Goal: Task Accomplishment & Management: Manage account settings

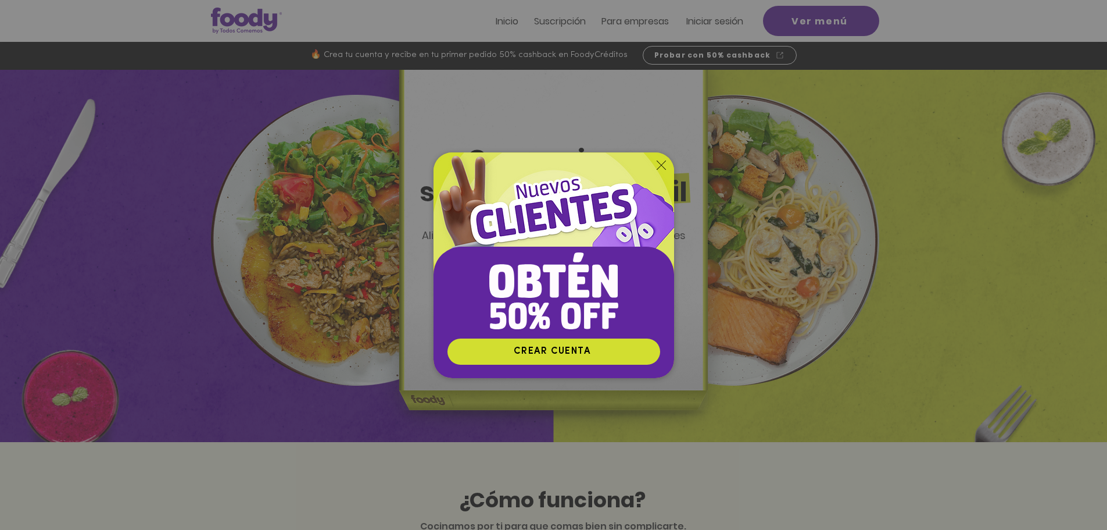
click at [661, 164] on icon "Volver al sitio" at bounding box center [661, 164] width 9 height 9
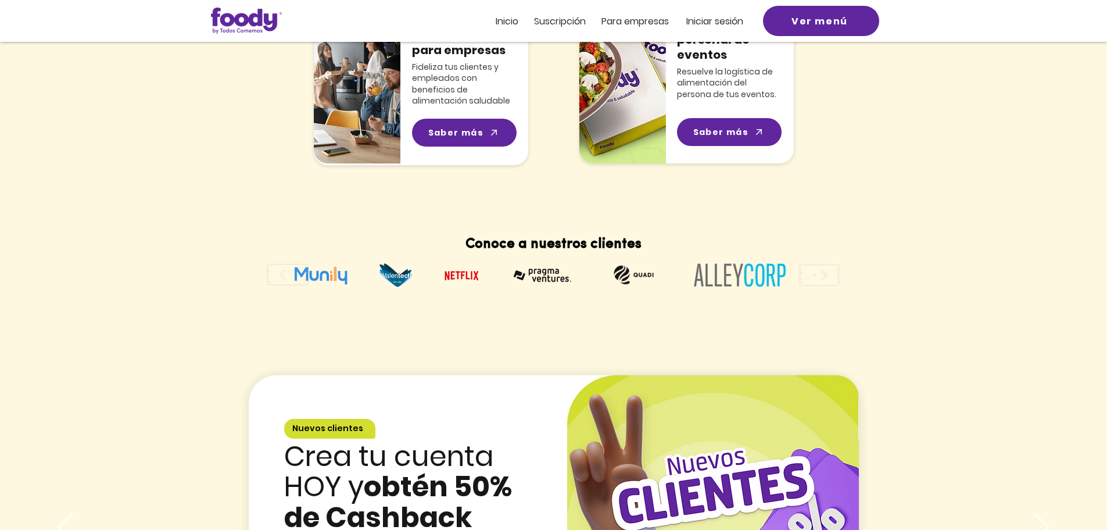
scroll to position [1136, 0]
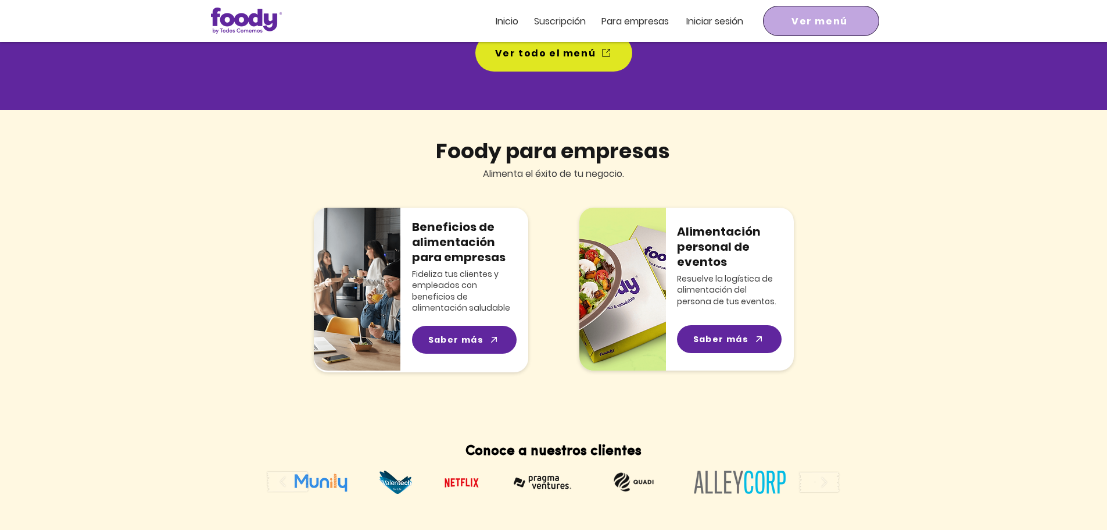
click at [827, 9] on span "Ver menú" at bounding box center [822, 21] width 112 height 26
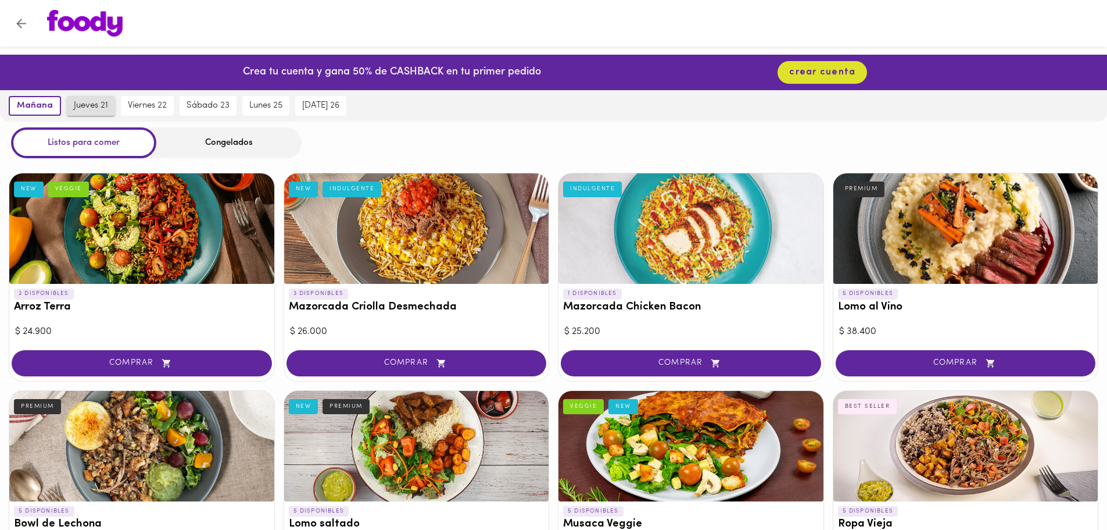
click at [77, 106] on span "jueves 21" at bounding box center [91, 106] width 34 height 10
click at [142, 108] on span "viernes 22" at bounding box center [147, 106] width 39 height 10
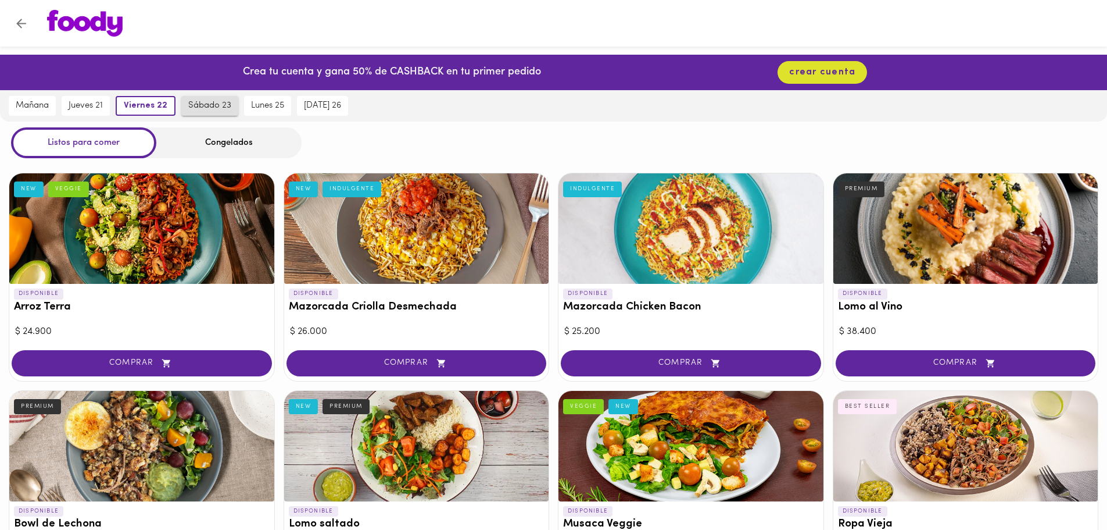
click at [213, 108] on span "sábado 23" at bounding box center [209, 106] width 43 height 10
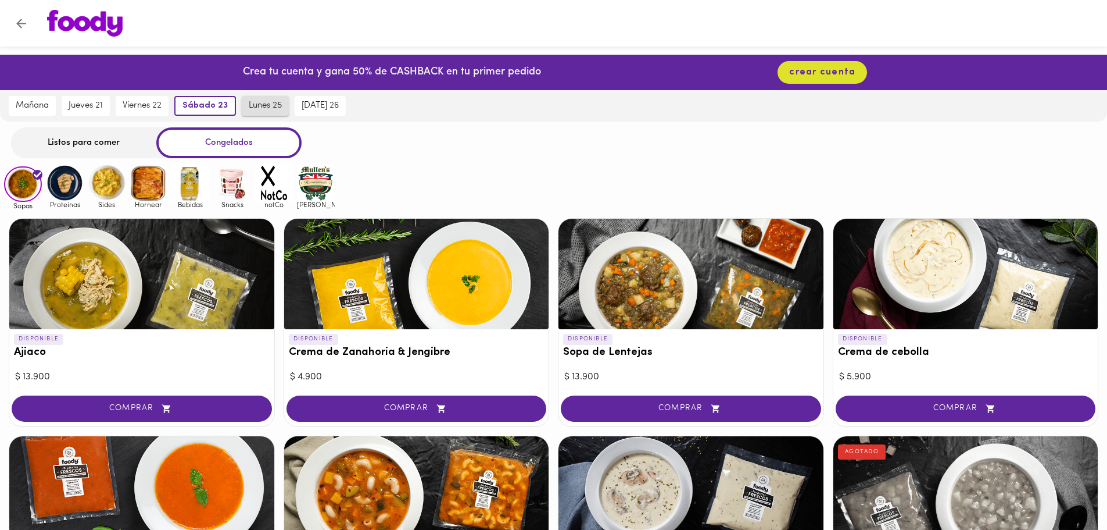
click at [268, 108] on span "lunes 25" at bounding box center [265, 106] width 33 height 10
click at [193, 109] on span "sábado 23" at bounding box center [202, 106] width 43 height 10
click at [45, 105] on span "mañana" at bounding box center [32, 106] width 33 height 10
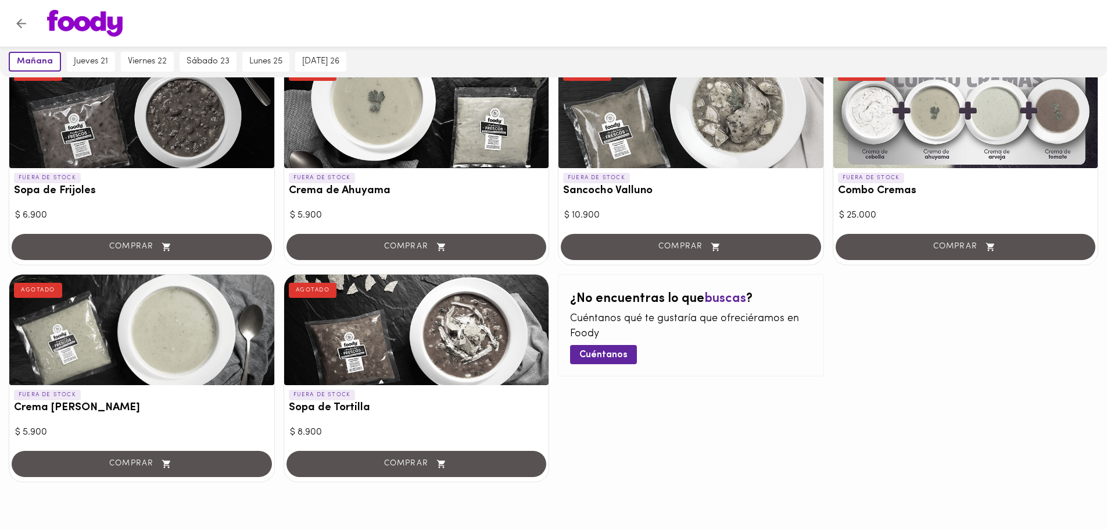
scroll to position [614, 0]
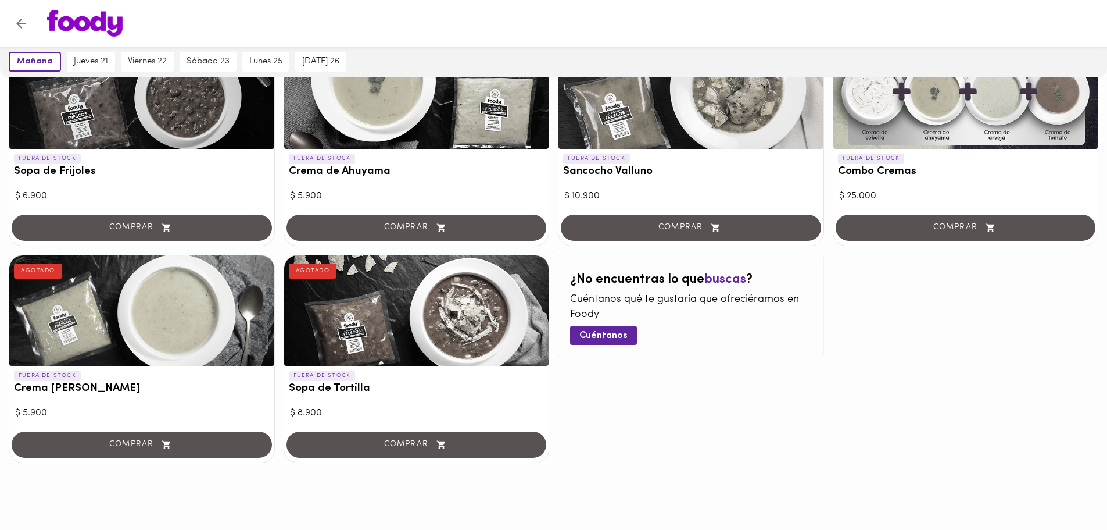
click at [710, 398] on div "¿No encuentras lo que buscas ? Cuéntanos qué te gustaría que ofreciéramos en Fo…" at bounding box center [691, 359] width 266 height 208
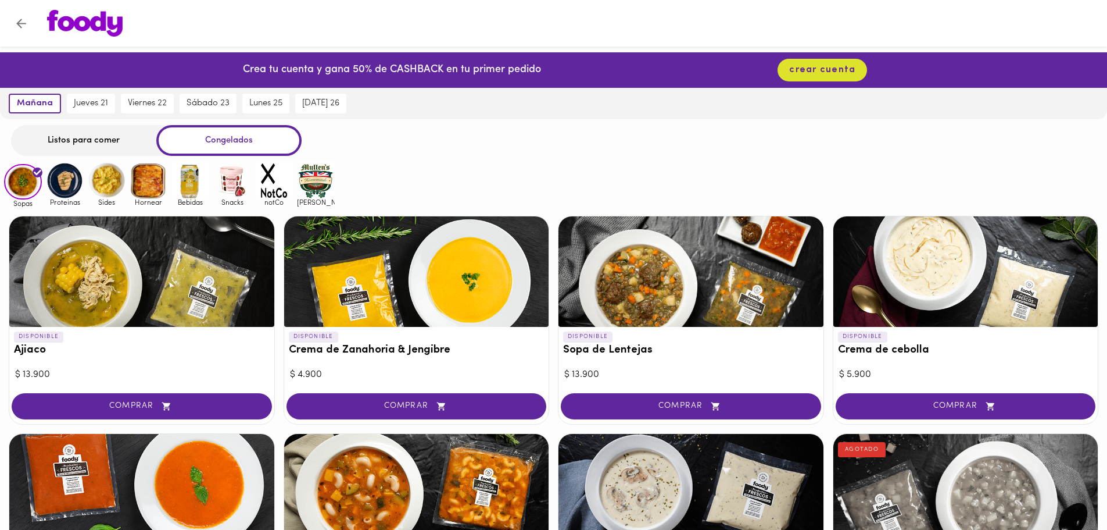
scroll to position [0, 0]
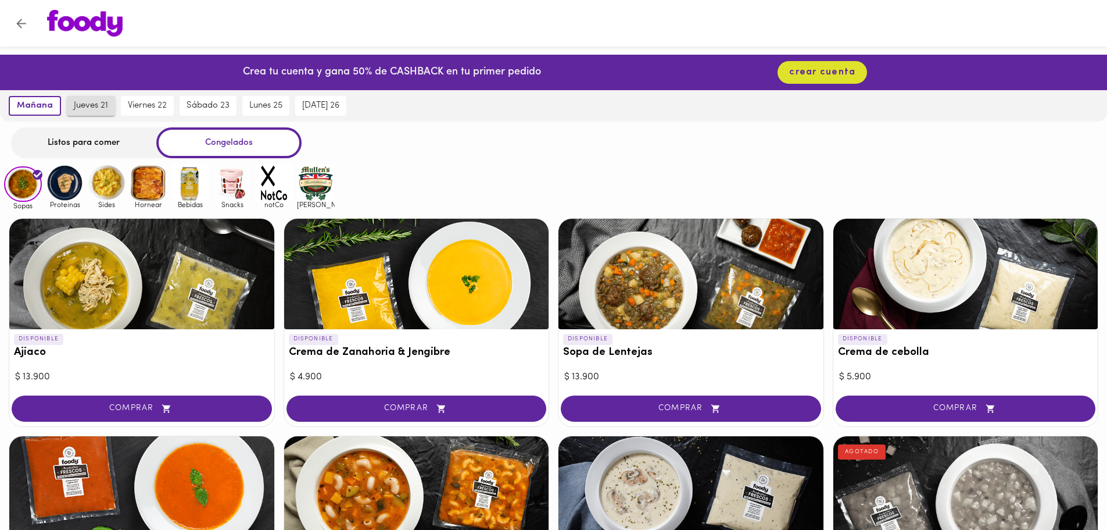
click at [80, 98] on button "jueves 21" at bounding box center [91, 106] width 48 height 20
click at [74, 146] on div "Listos para comer" at bounding box center [83, 142] width 145 height 31
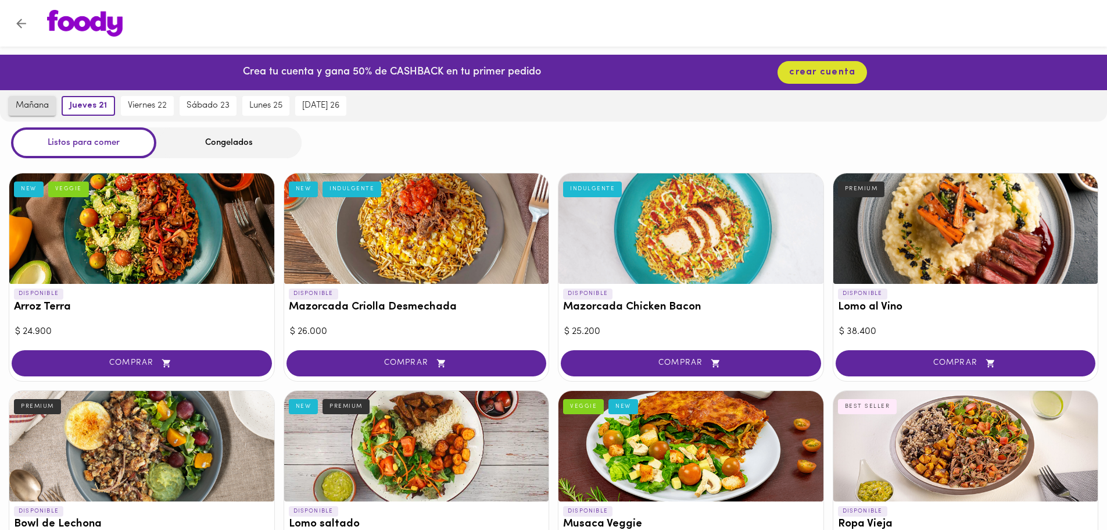
click at [42, 106] on span "mañana" at bounding box center [32, 106] width 33 height 10
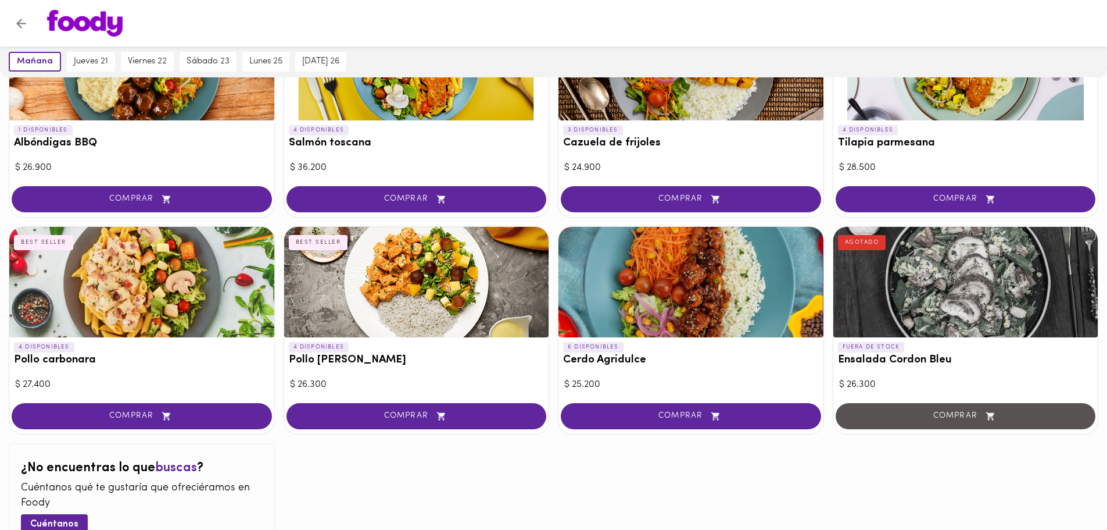
scroll to position [1046, 0]
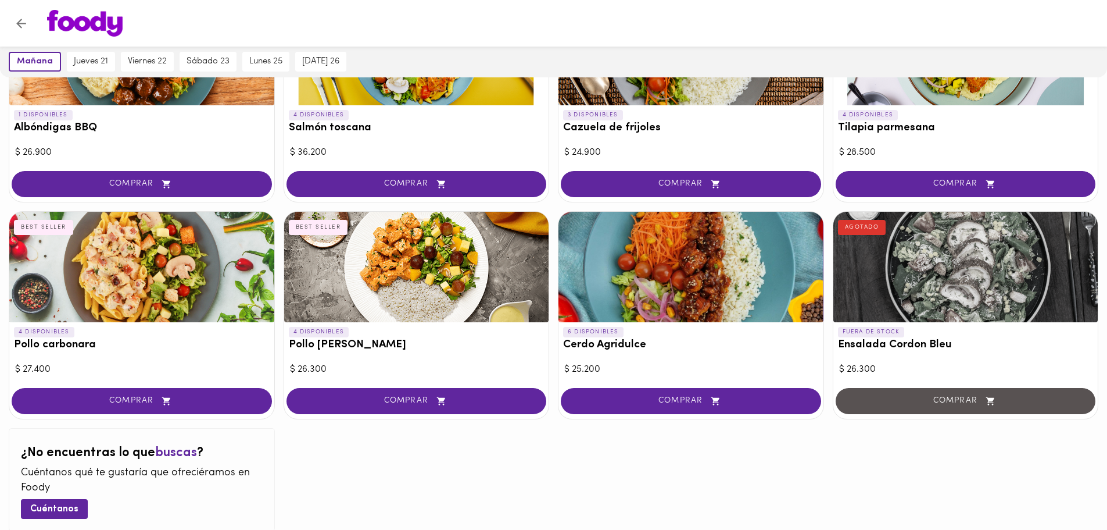
click at [981, 37] on div at bounding box center [553, 23] width 1107 height 47
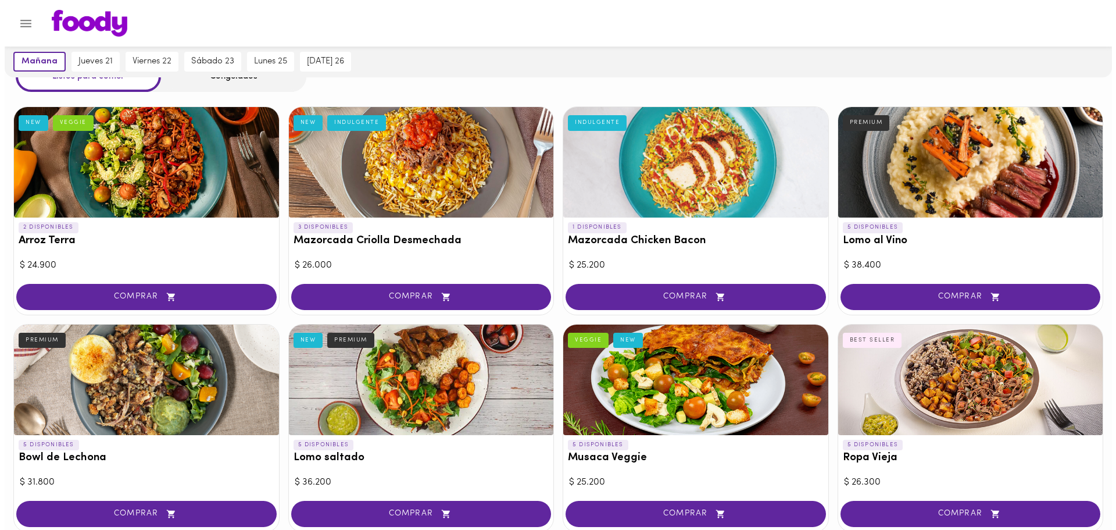
scroll to position [0, 0]
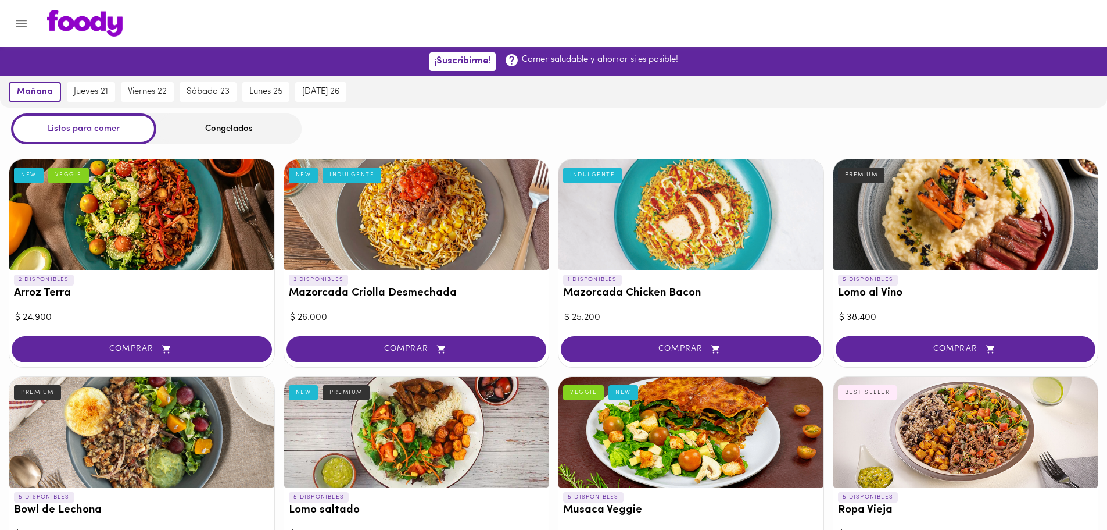
click at [61, 26] on img at bounding box center [85, 23] width 76 height 27
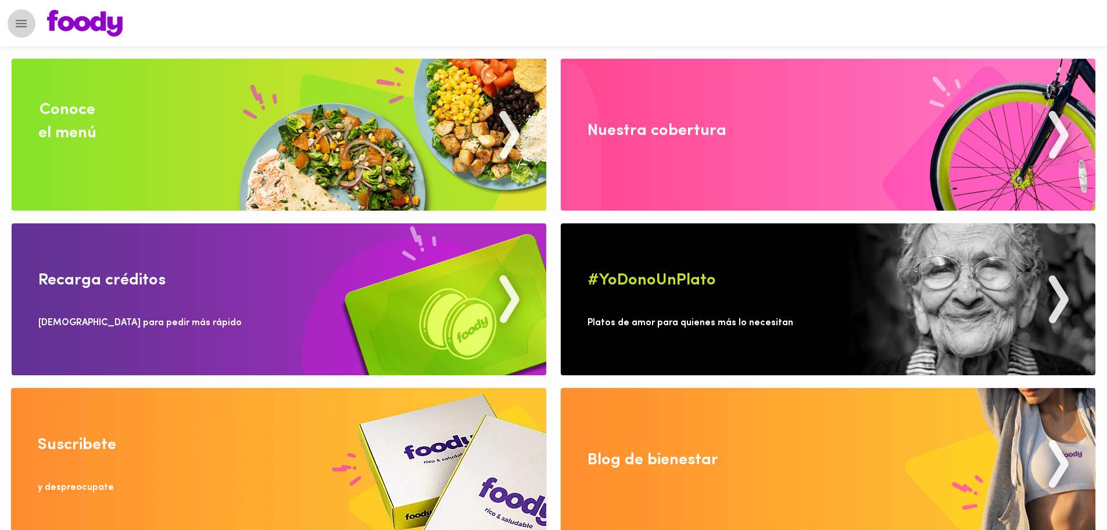
click at [19, 24] on icon "Menu" at bounding box center [21, 24] width 11 height 8
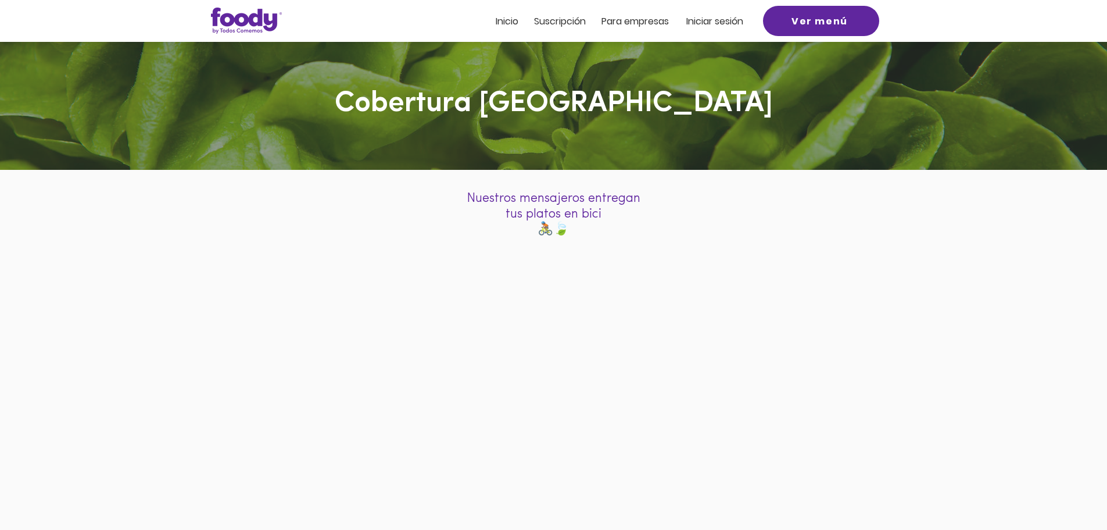
click at [513, 26] on span "Inicio" at bounding box center [507, 21] width 23 height 13
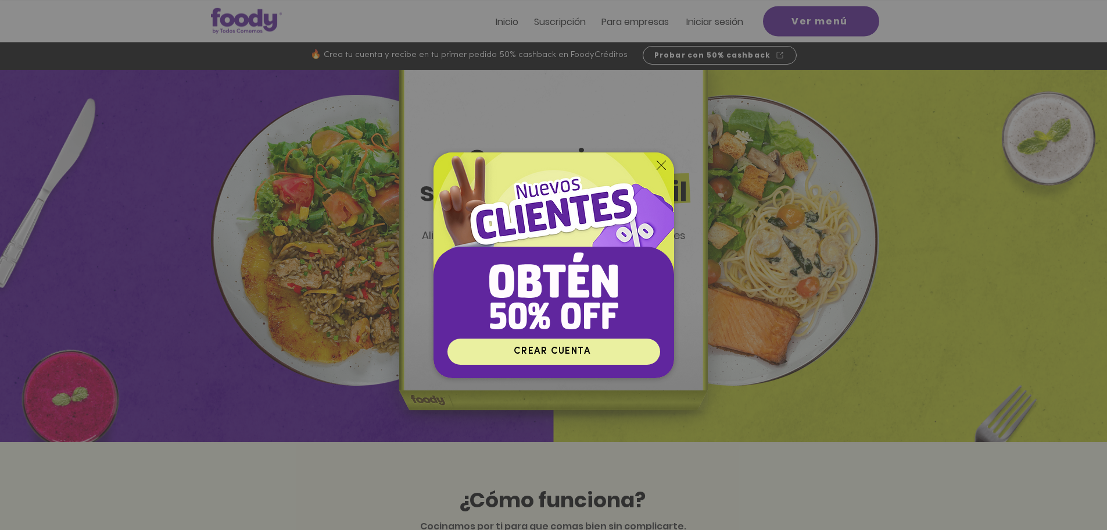
click at [541, 349] on span "CREAR CUENTA" at bounding box center [552, 350] width 77 height 9
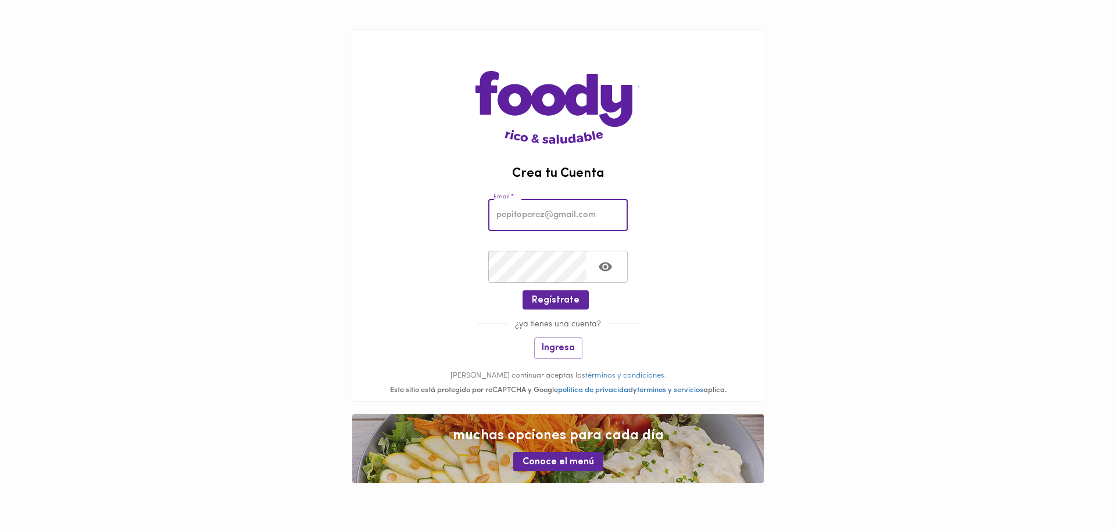
click at [537, 224] on input "email" at bounding box center [558, 215] width 140 height 32
type input "ayepes160@hotmail.com"
click at [606, 268] on icon "Toggle password visibility" at bounding box center [605, 266] width 13 height 9
drag, startPoint x: 607, startPoint y: 270, endPoint x: 589, endPoint y: 271, distance: 18.0
click at [608, 270] on icon "Toggle password visibility" at bounding box center [605, 267] width 13 height 12
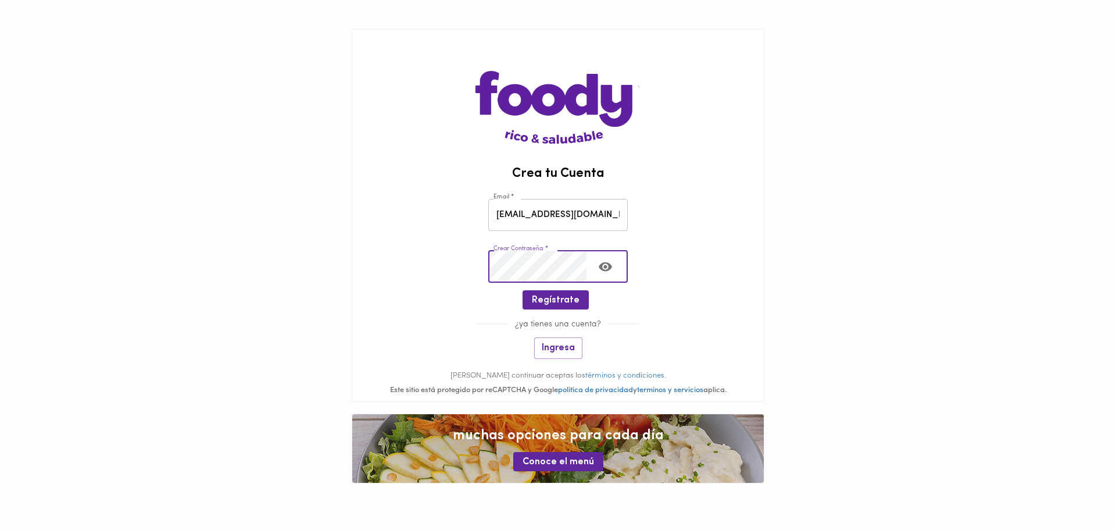
click at [401, 274] on div "Crear Contraseña * Crear Contraseña *" at bounding box center [558, 264] width 412 height 52
click at [603, 263] on icon "Toggle password visibility" at bounding box center [605, 266] width 13 height 9
click at [612, 270] on icon "Toggle password visibility" at bounding box center [605, 266] width 15 height 15
click at [563, 301] on span "Regístrate" at bounding box center [556, 300] width 48 height 11
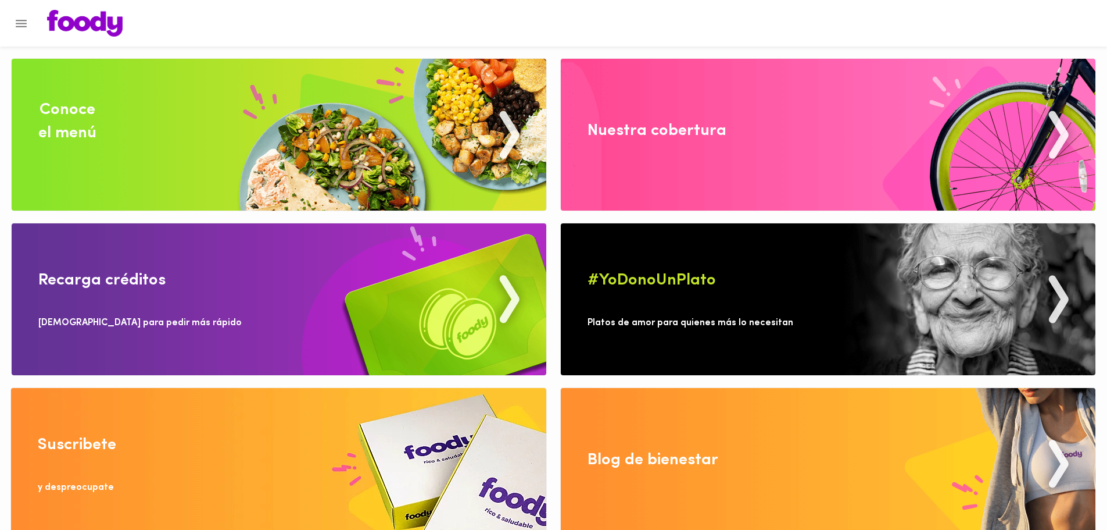
click at [259, 474] on img at bounding box center [278, 464] width 535 height 152
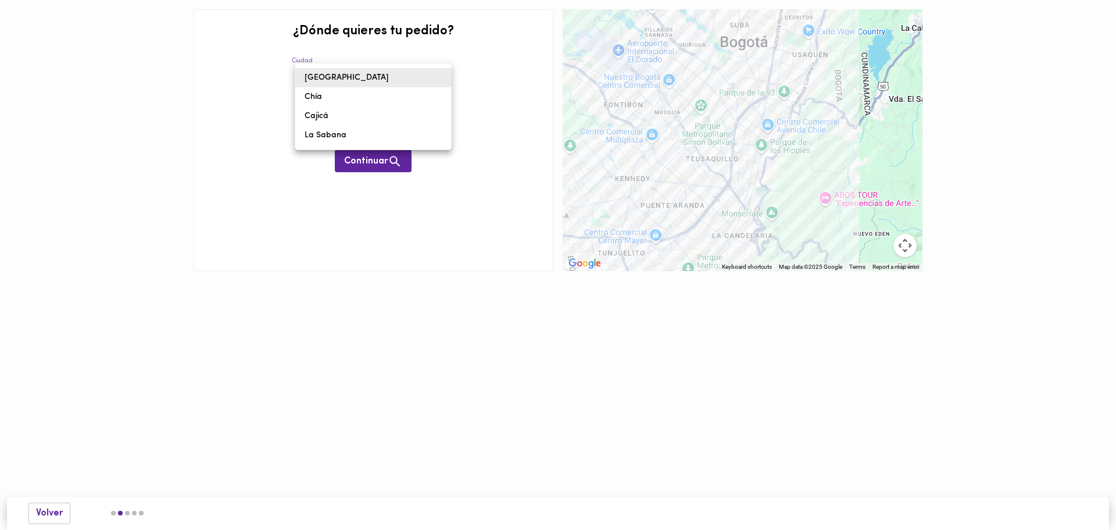
click at [327, 74] on body "0cAFcWeA5Pek28CGBPksQuKw46so0x2XGB-v_xcDpxWErfk5JDT1xq7QiAR8UB9LZuI8SMst9tnAQnZ…" at bounding box center [558, 153] width 1116 height 306
click at [326, 73] on li "Bogotá" at bounding box center [373, 77] width 156 height 19
click at [336, 119] on input "text" at bounding box center [383, 119] width 138 height 32
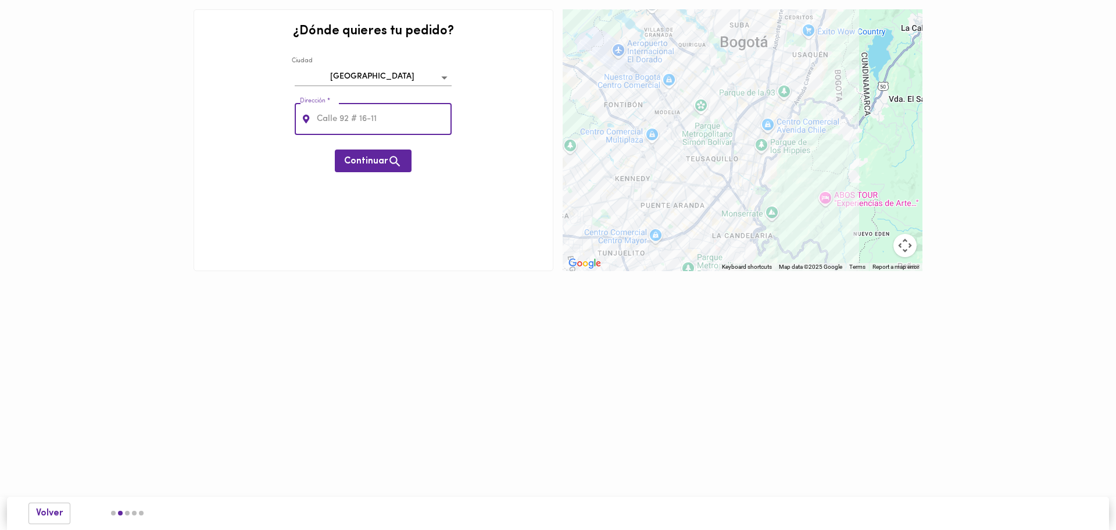
type input "cra 80 #8-11"
click at [387, 163] on span "Continuar" at bounding box center [373, 161] width 58 height 15
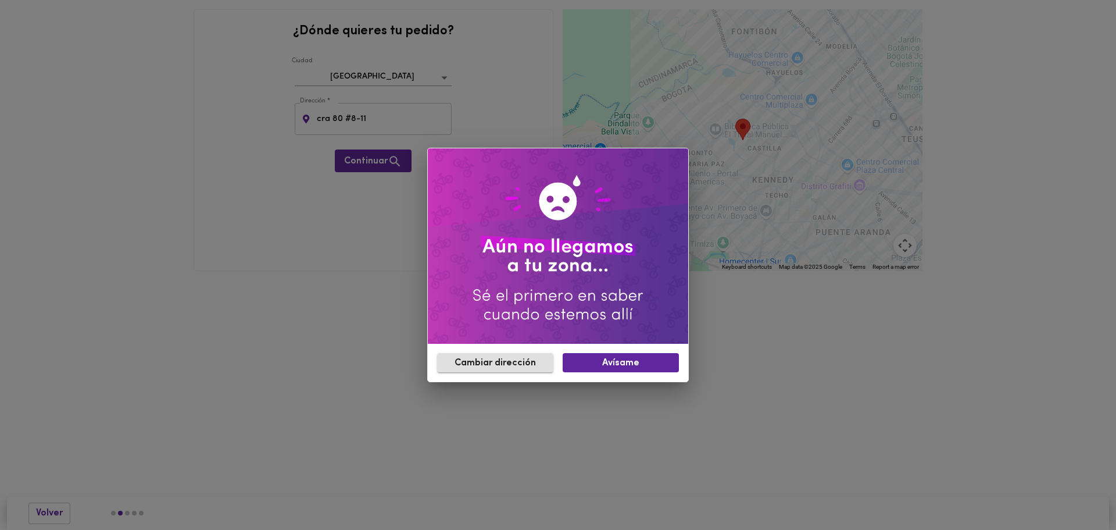
click at [499, 367] on span "Cambiar dirección" at bounding box center [495, 362] width 98 height 11
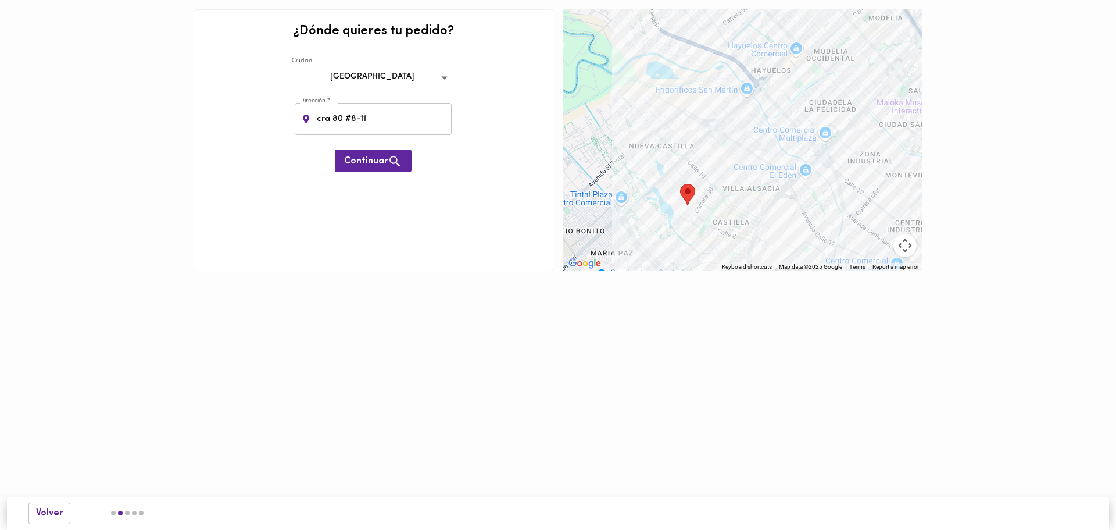
drag, startPoint x: 781, startPoint y: 164, endPoint x: 743, endPoint y: 221, distance: 68.2
click at [743, 221] on div "To navigate, press the arrow keys." at bounding box center [743, 140] width 360 height 262
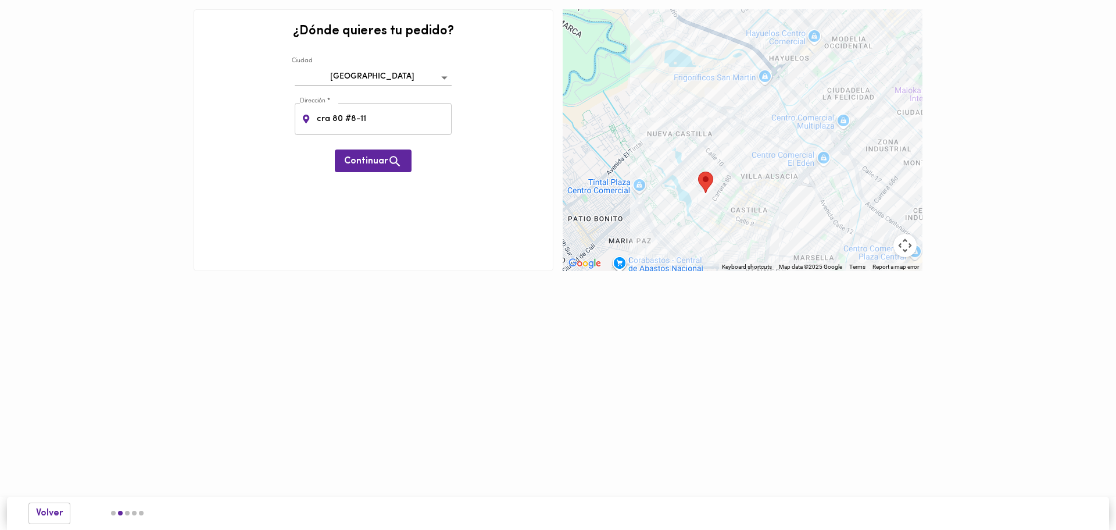
drag, startPoint x: 649, startPoint y: 159, endPoint x: 655, endPoint y: 152, distance: 9.1
click at [655, 152] on div "To navigate, press the arrow keys." at bounding box center [743, 140] width 360 height 262
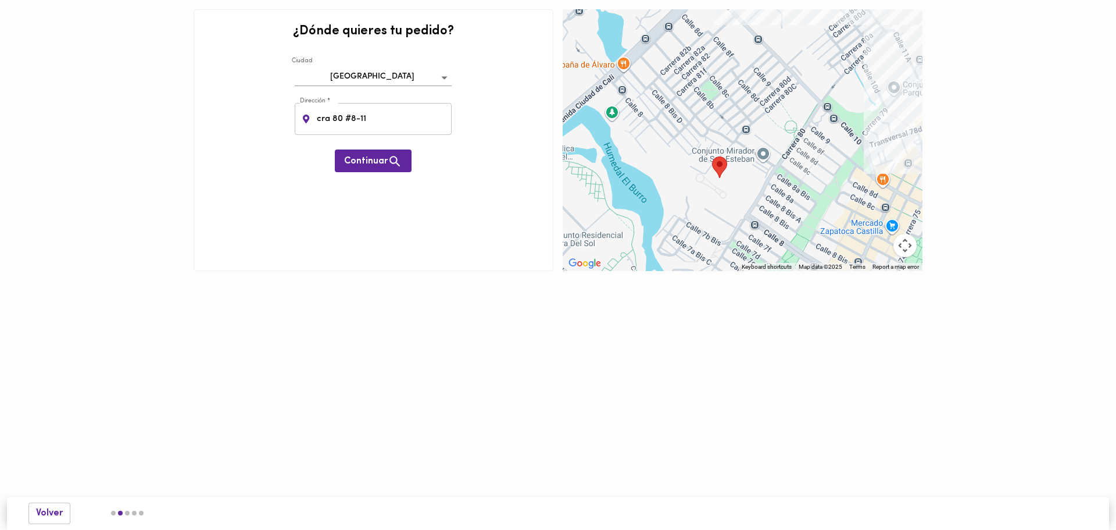
drag, startPoint x: 691, startPoint y: 148, endPoint x: 714, endPoint y: 165, distance: 28.7
click at [709, 167] on div "To navigate, press the arrow keys." at bounding box center [743, 140] width 360 height 262
drag, startPoint x: 724, startPoint y: 162, endPoint x: 732, endPoint y: 169, distance: 9.9
click at [732, 169] on div "To navigate, press the arrow keys." at bounding box center [743, 140] width 360 height 262
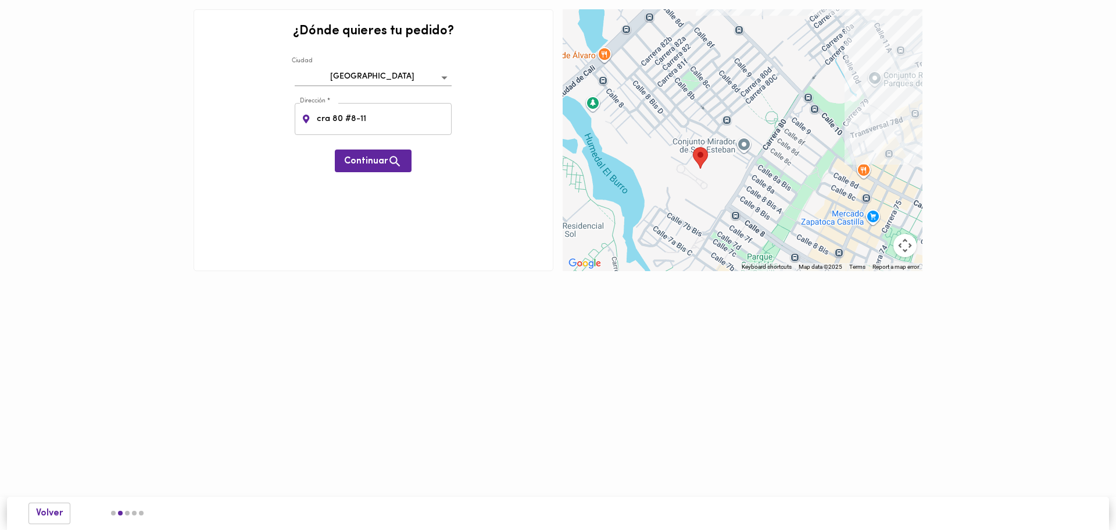
drag, startPoint x: 721, startPoint y: 165, endPoint x: 704, endPoint y: 159, distance: 17.8
click at [693, 147] on area "Tu dirección" at bounding box center [693, 147] width 0 height 0
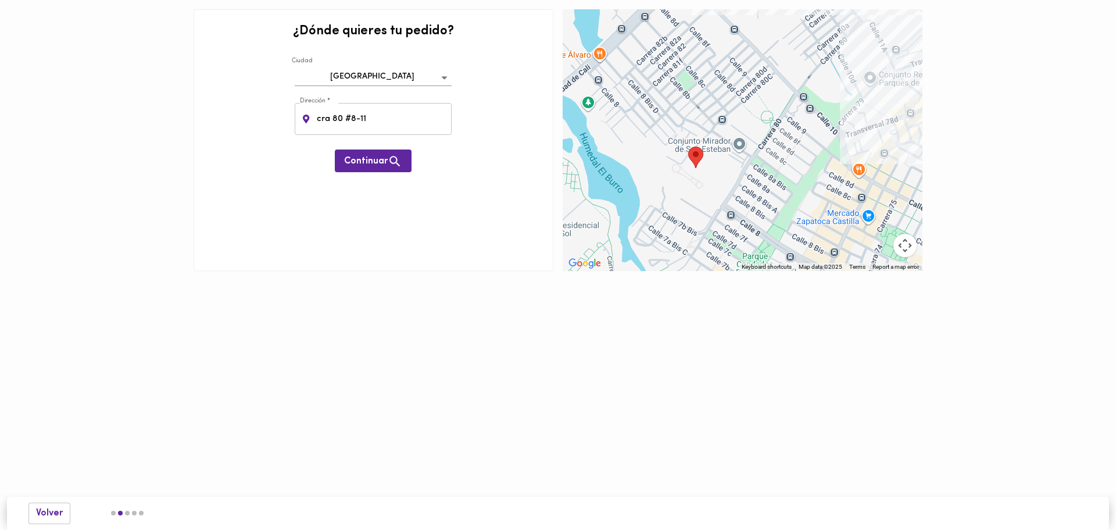
drag, startPoint x: 815, startPoint y: 160, endPoint x: 814, endPoint y: 174, distance: 14.0
click at [810, 163] on div "To navigate, press the arrow keys." at bounding box center [743, 140] width 360 height 262
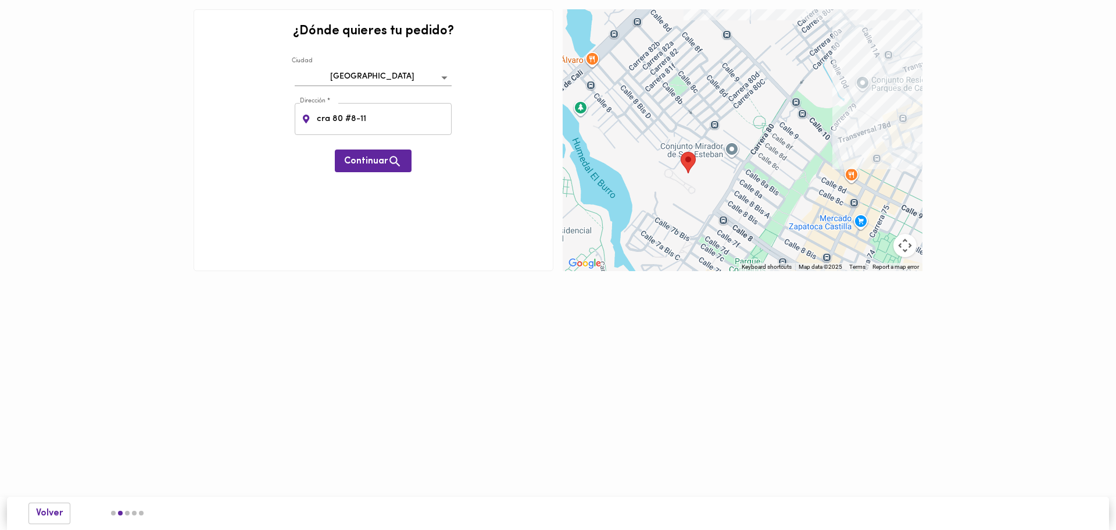
click at [726, 206] on div "To navigate, press the arrow keys." at bounding box center [743, 140] width 360 height 262
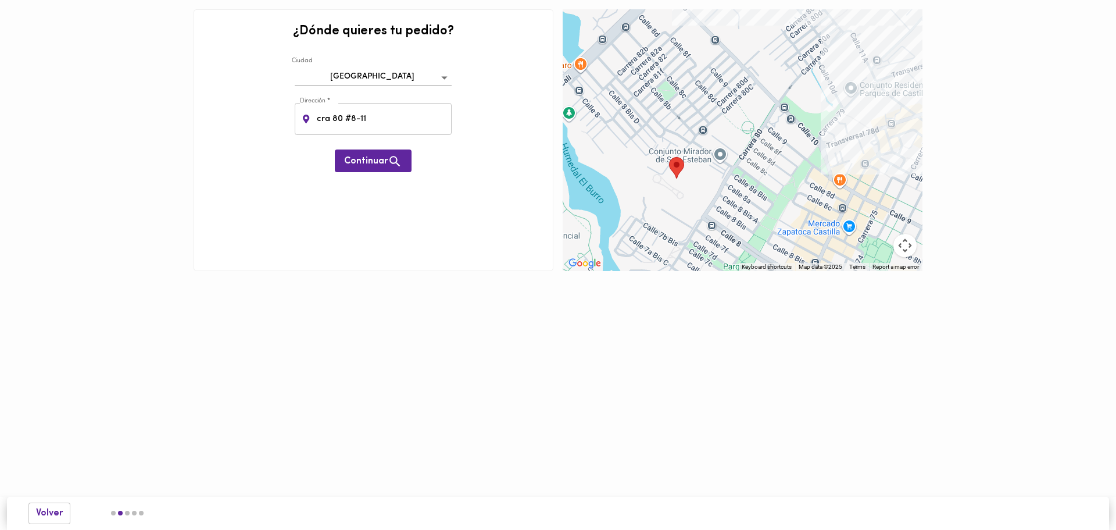
drag, startPoint x: 772, startPoint y: 193, endPoint x: 759, endPoint y: 199, distance: 14.6
click at [759, 199] on div "To navigate, press the arrow keys." at bounding box center [743, 140] width 360 height 262
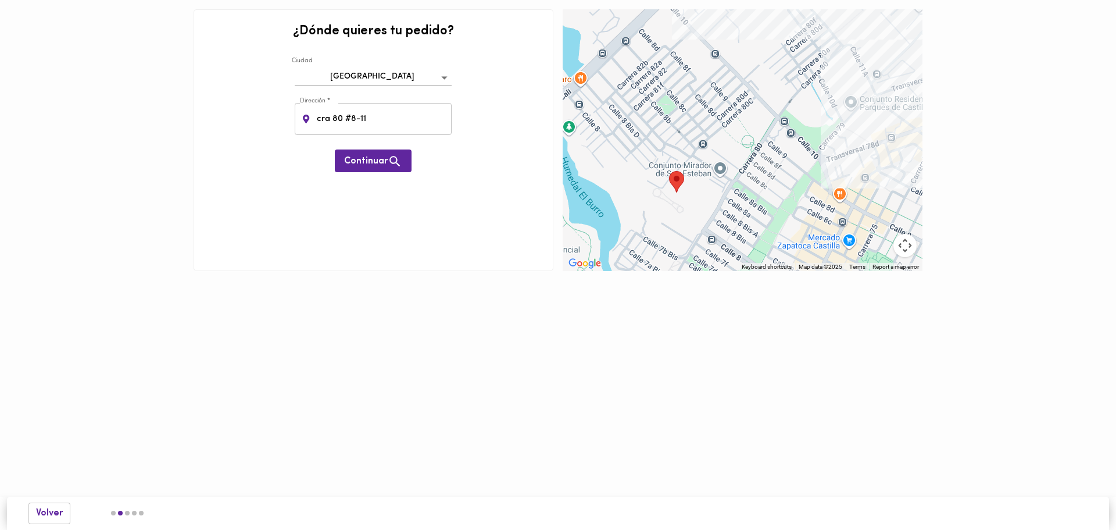
drag, startPoint x: 728, startPoint y: 232, endPoint x: 728, endPoint y: 247, distance: 15.1
click at [728, 247] on div "To navigate, press the arrow keys." at bounding box center [743, 140] width 360 height 262
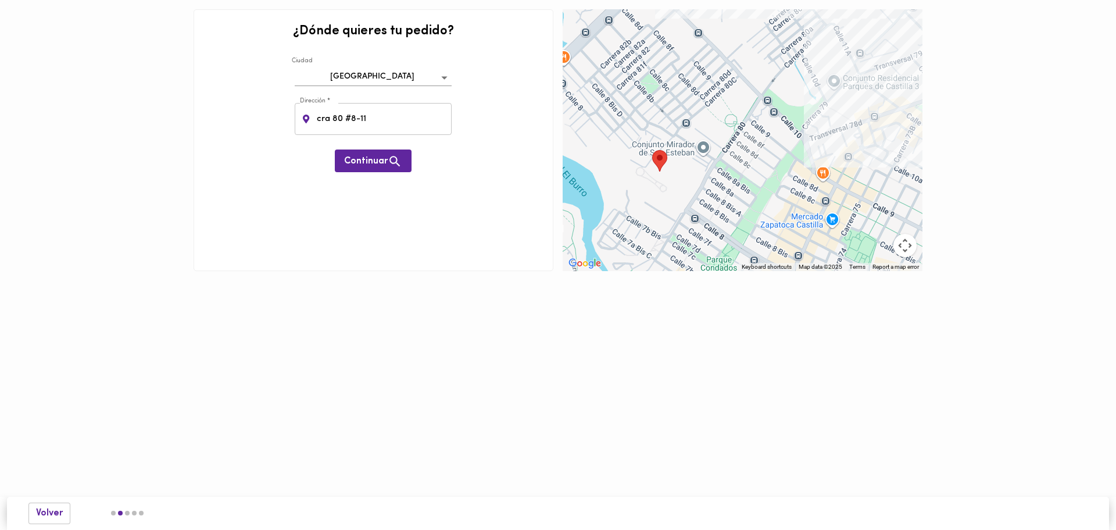
drag, startPoint x: 766, startPoint y: 196, endPoint x: 738, endPoint y: 180, distance: 32.3
click at [743, 172] on div "To navigate, press the arrow keys." at bounding box center [743, 140] width 360 height 262
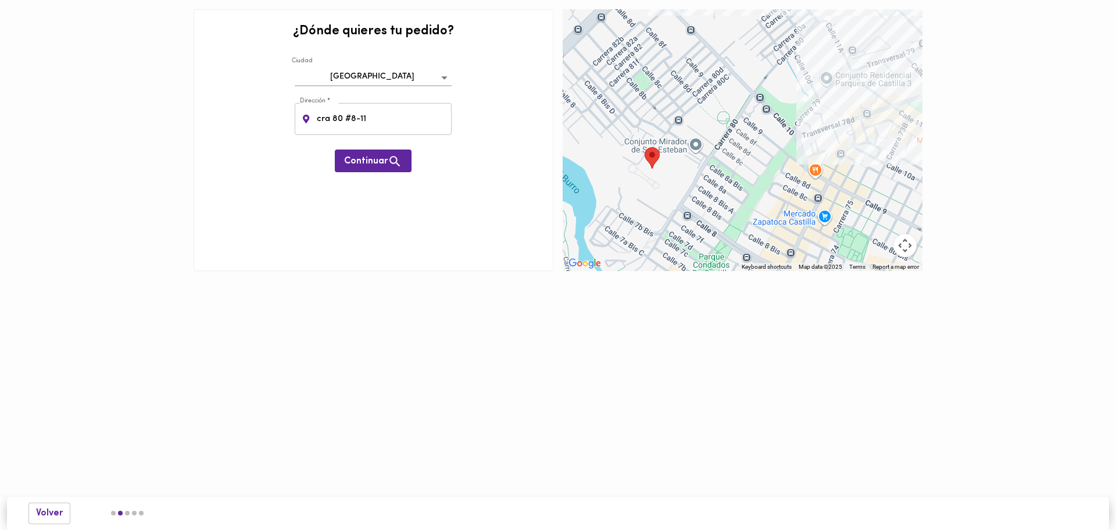
drag, startPoint x: 1028, startPoint y: 214, endPoint x: 1018, endPoint y: 291, distance: 77.9
click at [1009, 280] on div "¿Dónde quieres tu pedido? Ciudad Bogotá bogota Dirección * cra 80 #8-11 Direcci…" at bounding box center [558, 153] width 1116 height 306
click at [430, 79] on body "0cAFcWeA5Pek28CGBPksQuKw46so0x2XGB-v_xcDpxWErfk5JDT1xq7QiAR8UB9LZuI8SMst9tnAQnZ…" at bounding box center [558, 153] width 1116 height 306
click at [807, 369] on div at bounding box center [558, 265] width 1116 height 530
drag, startPoint x: 729, startPoint y: 138, endPoint x: 716, endPoint y: 157, distance: 22.6
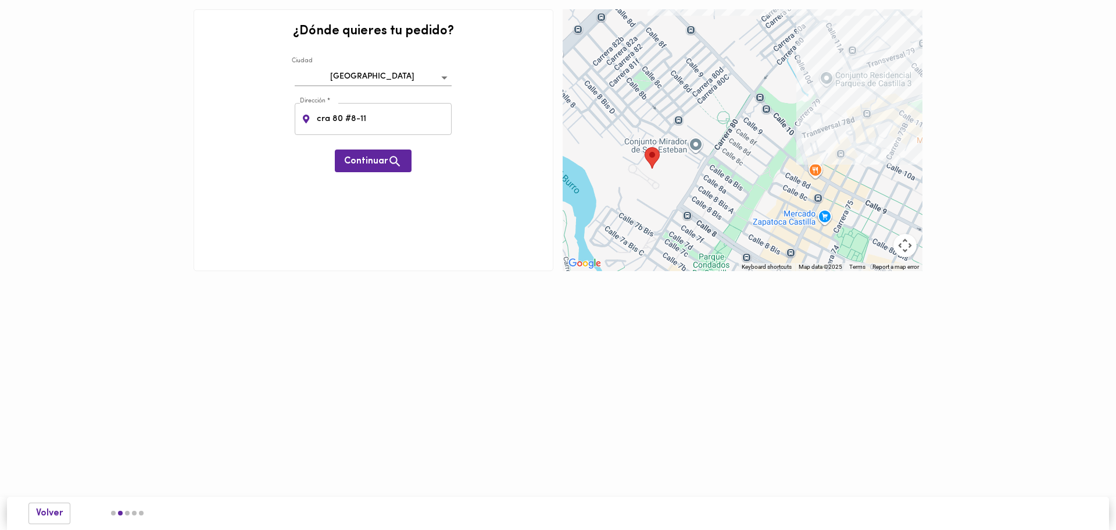
click at [716, 157] on div "To navigate, press the arrow keys." at bounding box center [743, 140] width 360 height 262
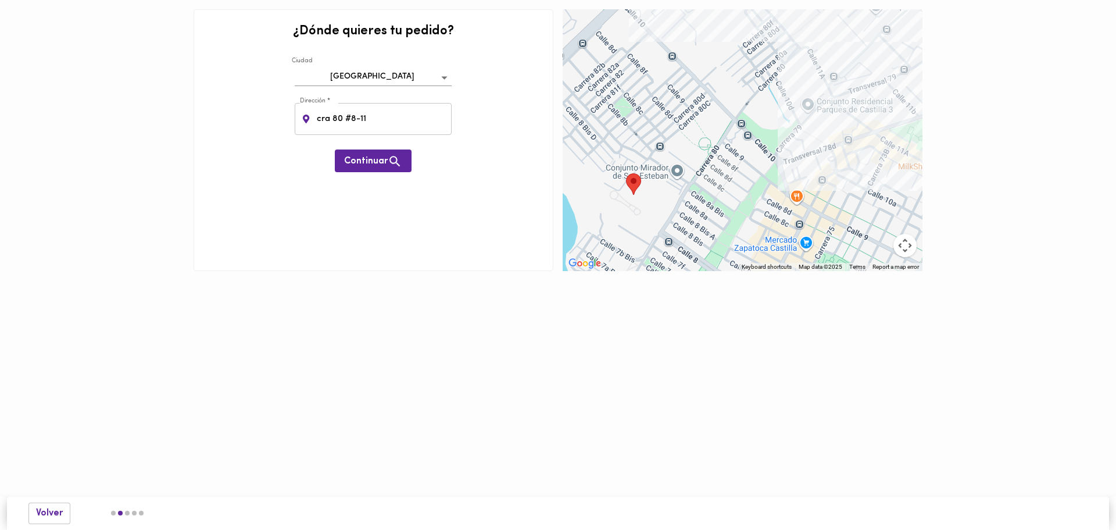
click at [905, 250] on button "Map camera controls" at bounding box center [904, 245] width 23 height 23
click at [867, 240] on button "Zoom out" at bounding box center [875, 245] width 23 height 23
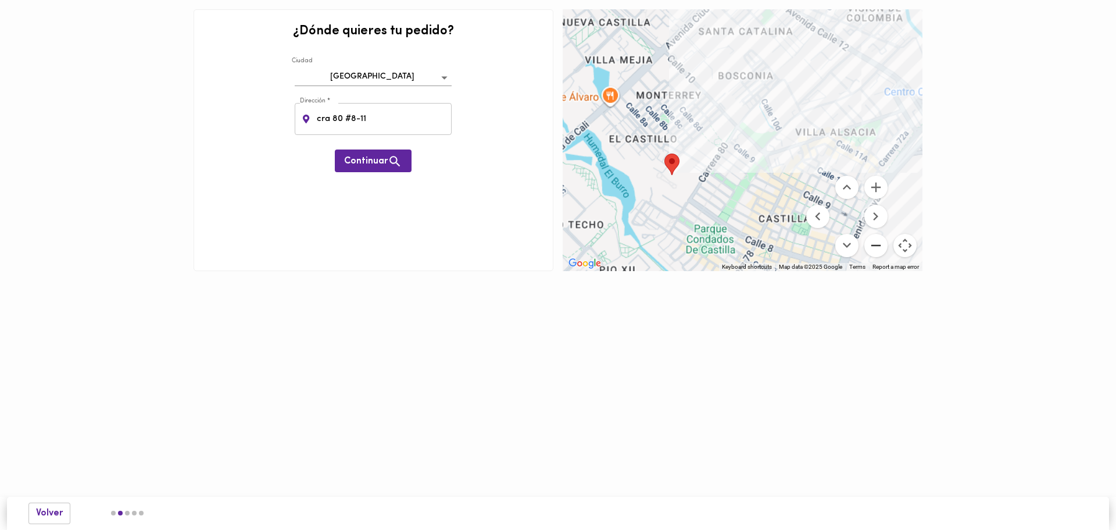
click at [867, 240] on button "Zoom out" at bounding box center [875, 245] width 23 height 23
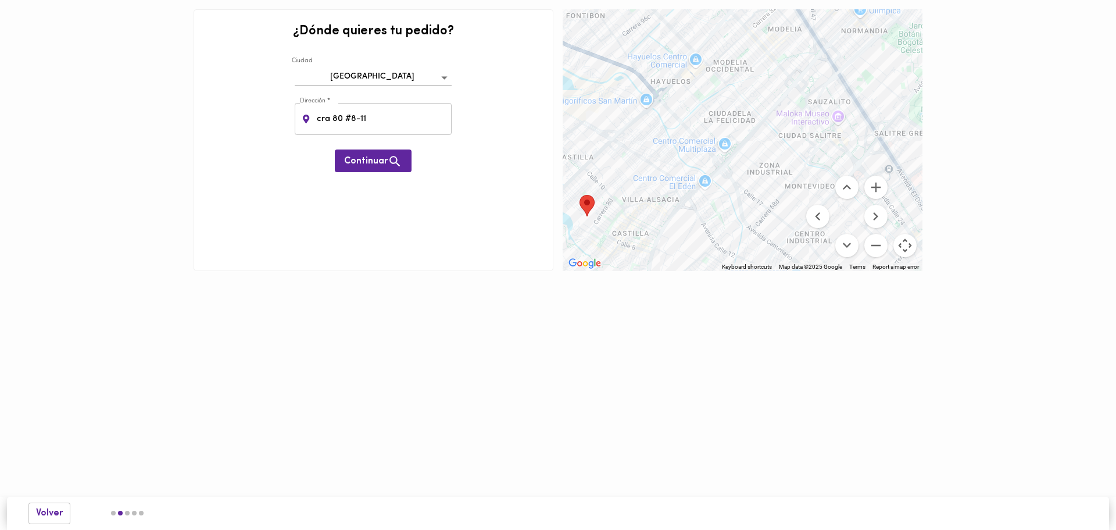
drag, startPoint x: 797, startPoint y: 128, endPoint x: 667, endPoint y: 191, distance: 144.5
click at [667, 191] on div "To navigate, press the arrow keys." at bounding box center [743, 140] width 360 height 262
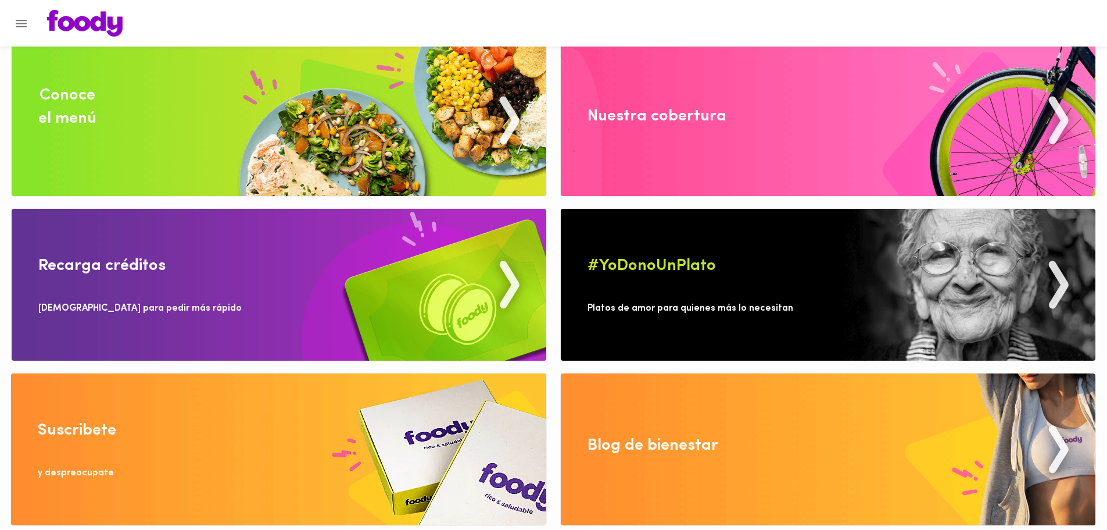
scroll to position [15, 0]
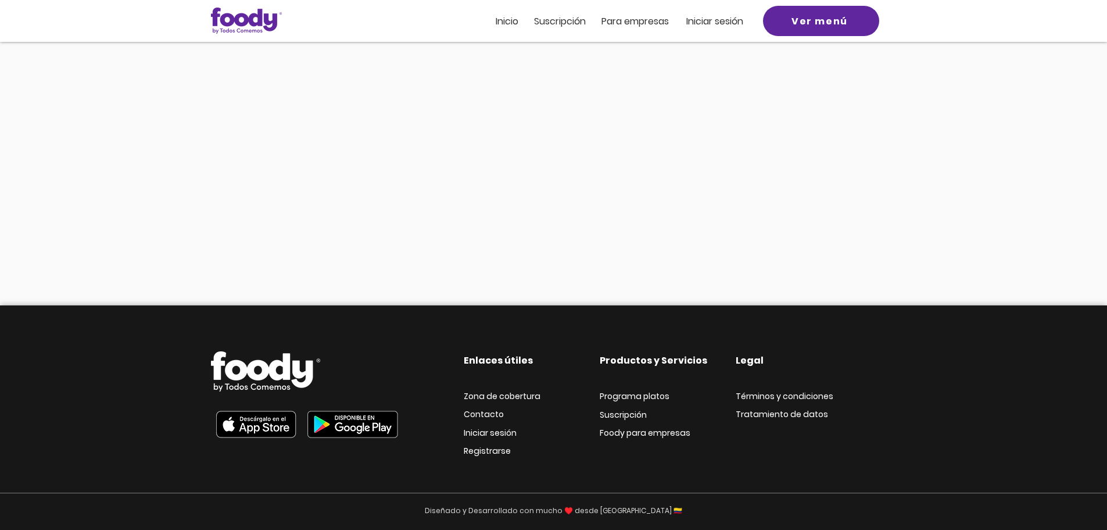
scroll to position [291, 0]
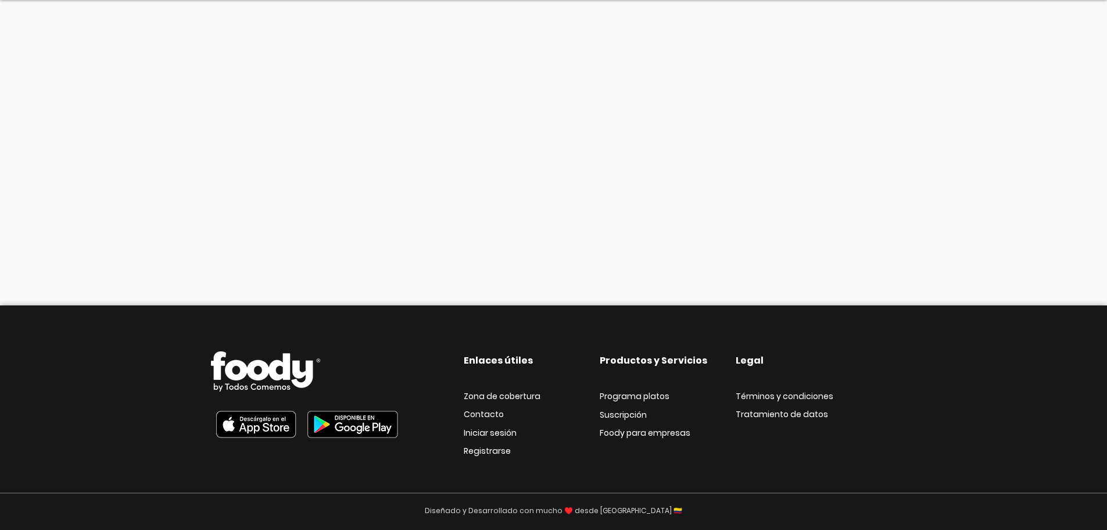
click at [501, 399] on span "Zona de cobertura" at bounding box center [502, 396] width 77 height 12
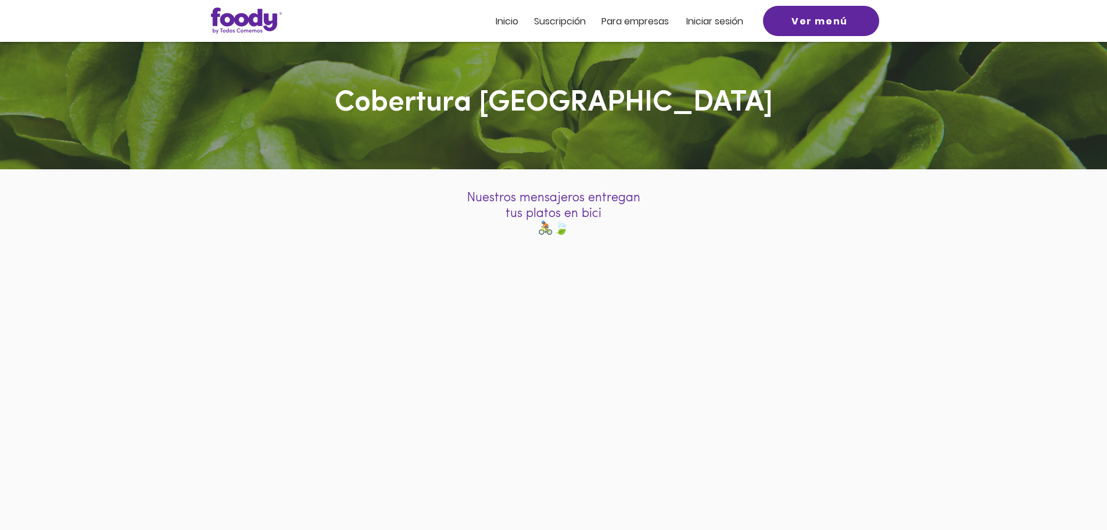
scroll to position [0, 0]
drag, startPoint x: 920, startPoint y: 423, endPoint x: 840, endPoint y: 349, distance: 108.6
click at [840, 349] on div at bounding box center [553, 418] width 1107 height 345
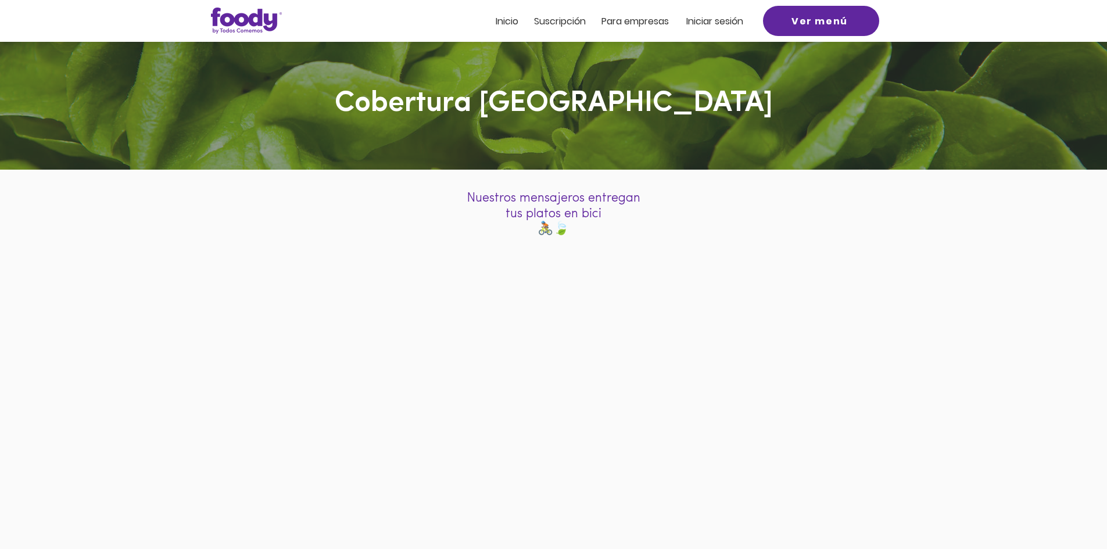
click at [726, 22] on span "Iniciar sesión" at bounding box center [714, 21] width 57 height 13
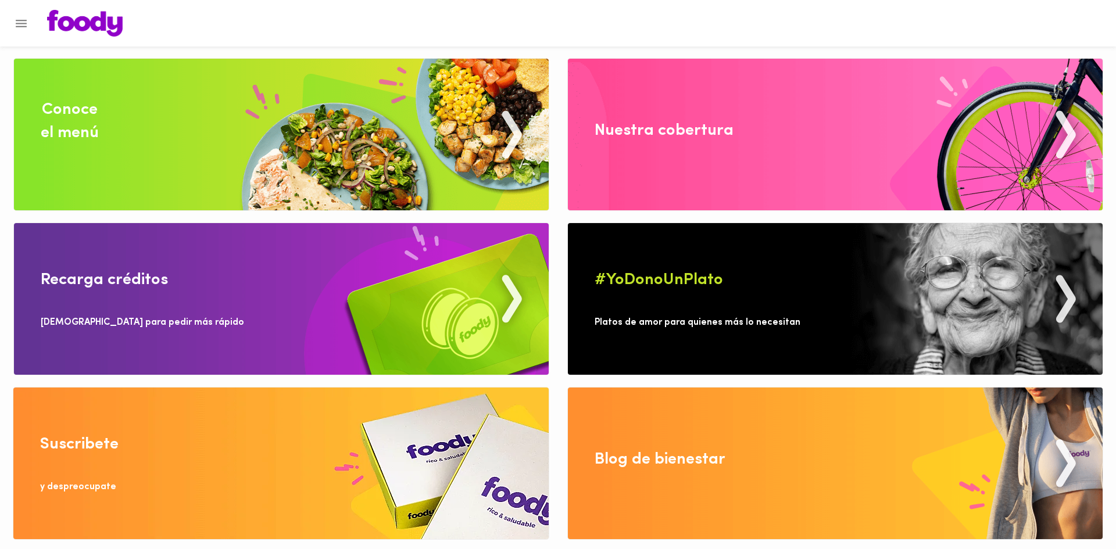
click at [13, 32] on button "Menu" at bounding box center [21, 23] width 28 height 28
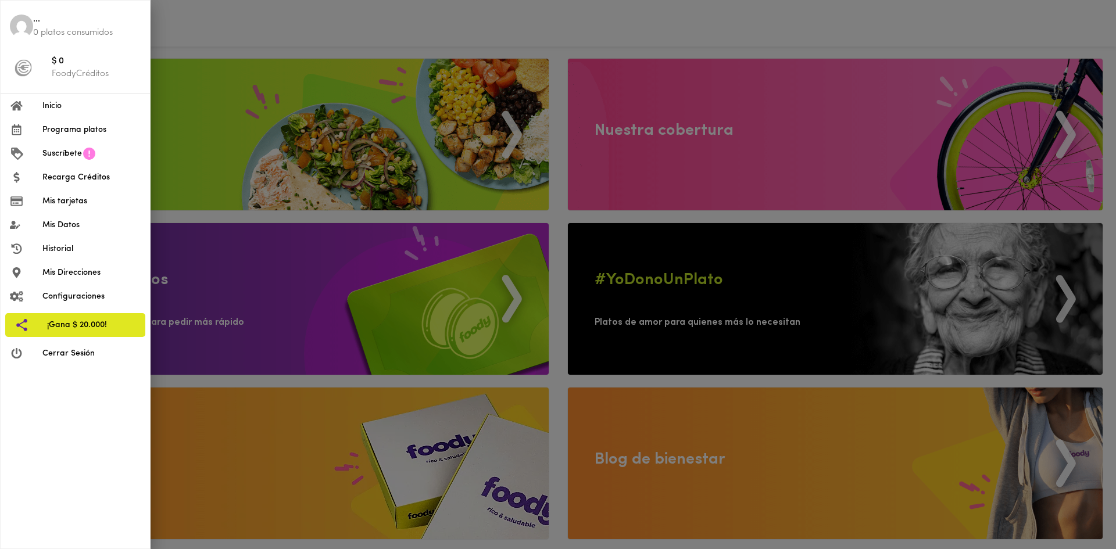
click at [60, 219] on span "Mis Datos" at bounding box center [91, 225] width 98 height 12
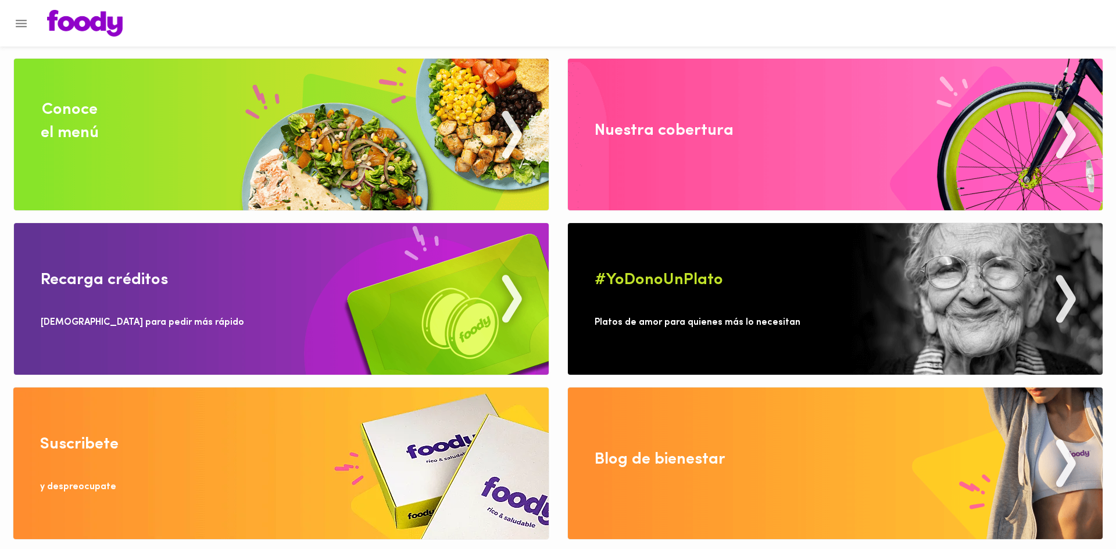
click at [29, 27] on button "Menu" at bounding box center [21, 23] width 28 height 28
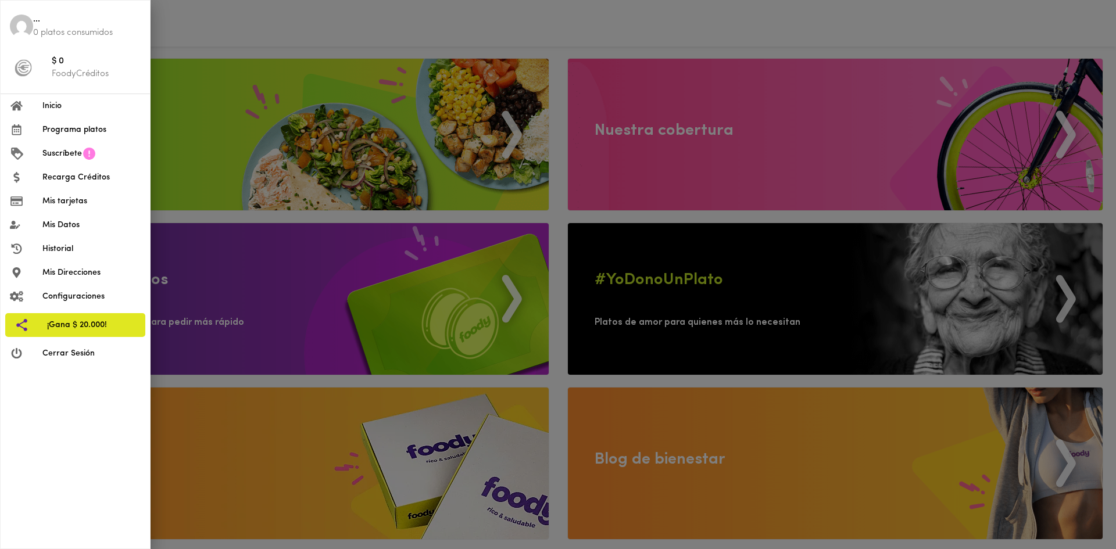
click at [60, 225] on span "Mis Datos" at bounding box center [91, 225] width 98 height 12
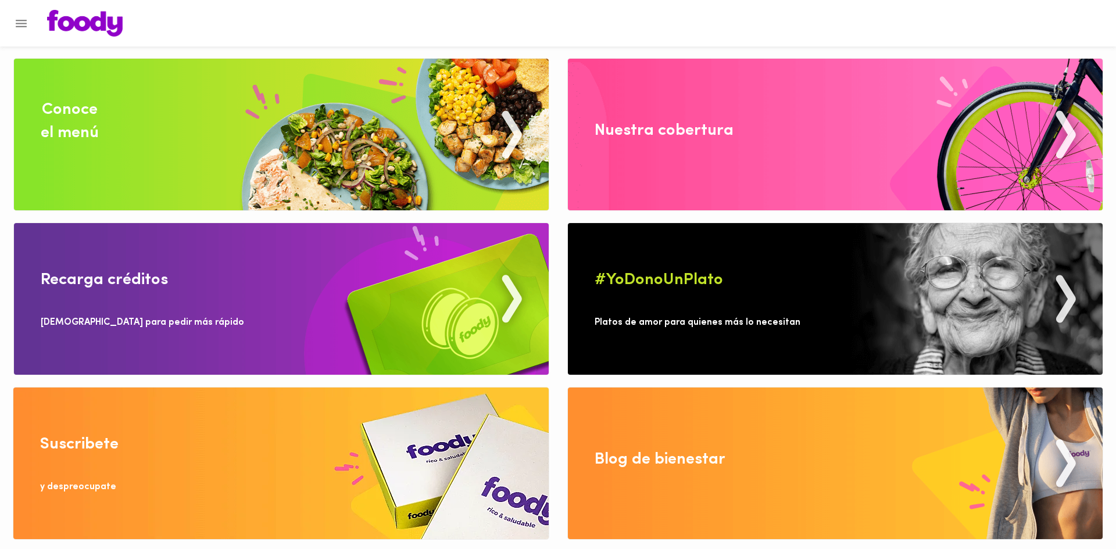
click at [23, 15] on button "Menu" at bounding box center [21, 23] width 28 height 28
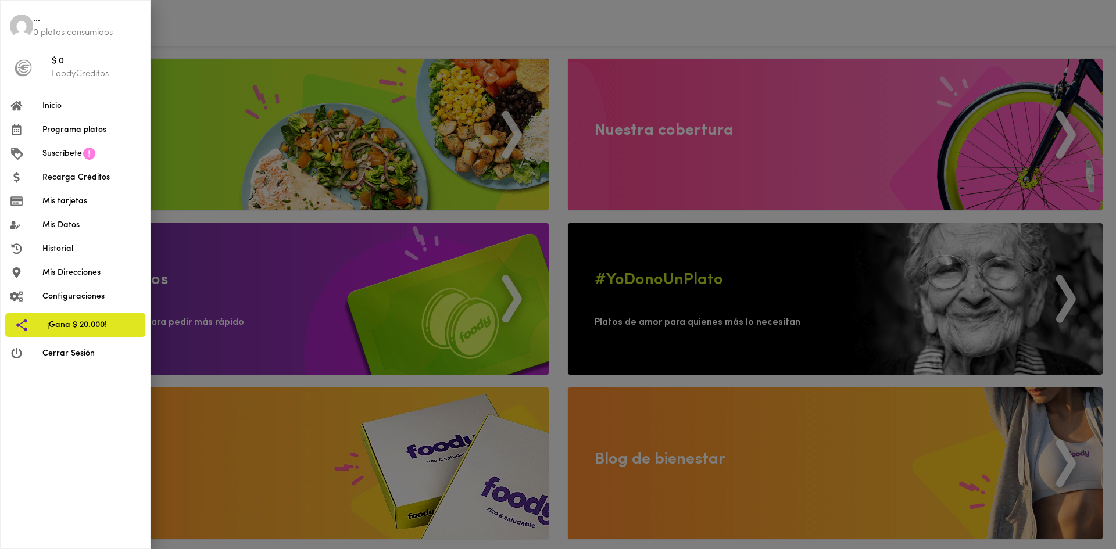
click at [60, 146] on li "Suscríbete" at bounding box center [75, 154] width 149 height 24
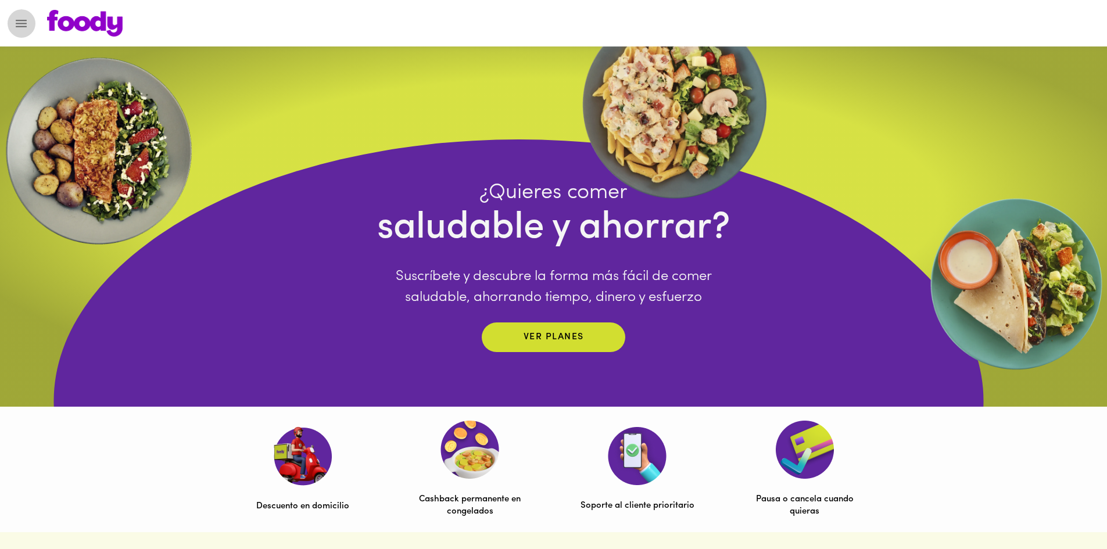
click at [17, 25] on icon "Menu" at bounding box center [21, 23] width 15 height 15
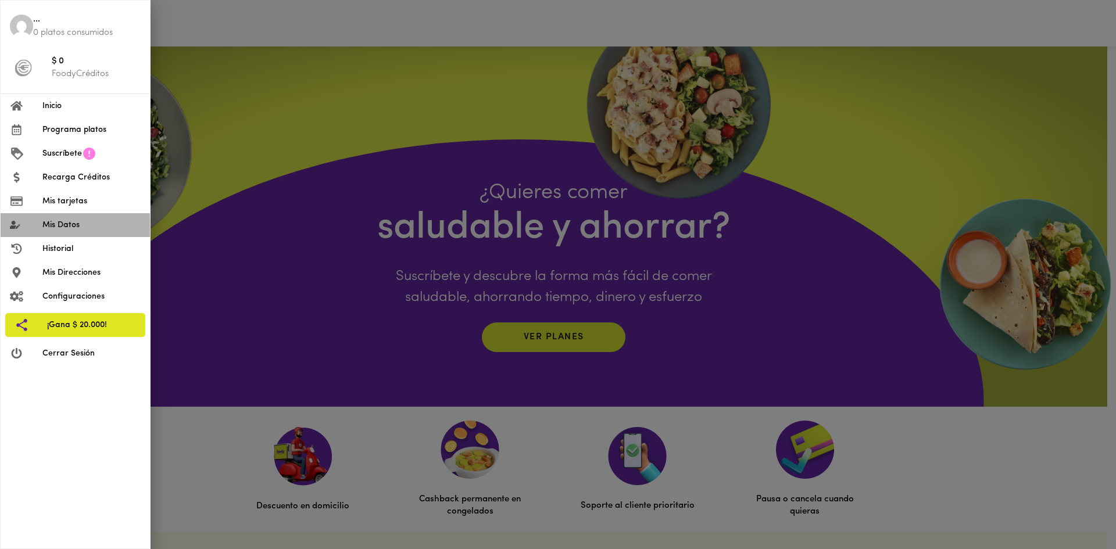
click at [59, 228] on span "Mis Datos" at bounding box center [91, 225] width 98 height 12
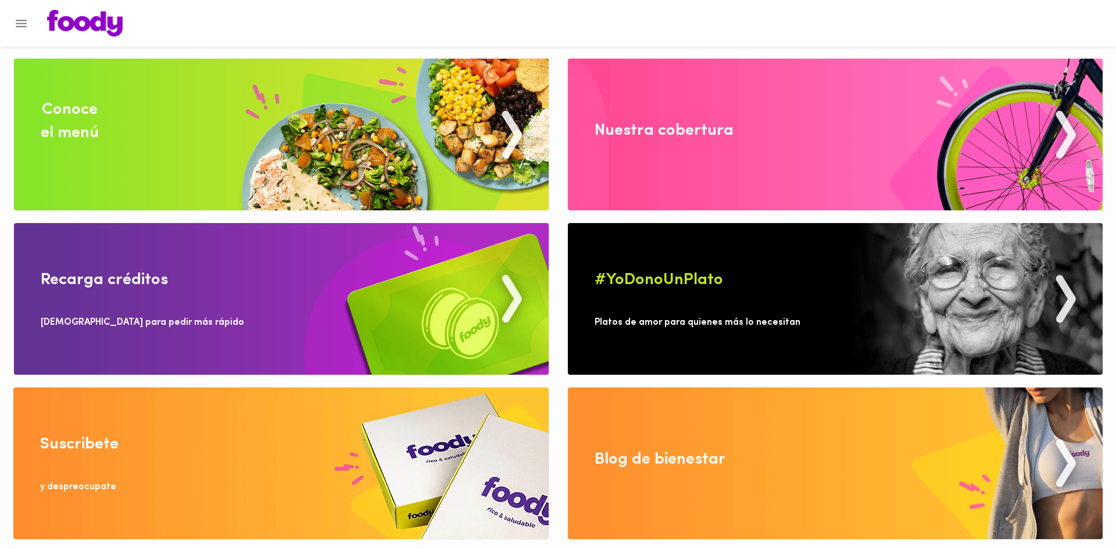
click at [29, 27] on button "Menu" at bounding box center [21, 23] width 28 height 28
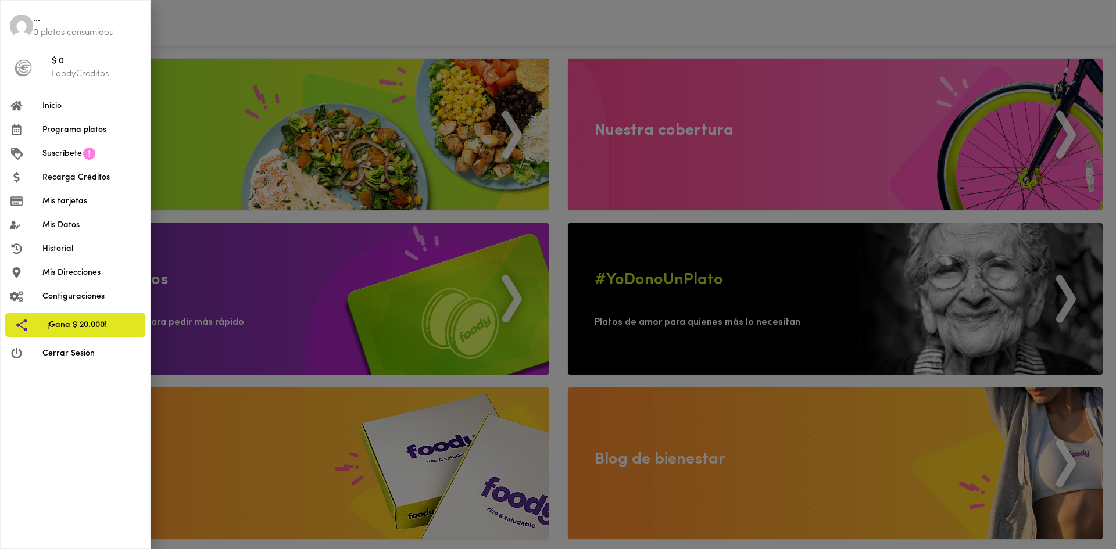
click at [85, 299] on span "Configuraciones" at bounding box center [91, 297] width 98 height 12
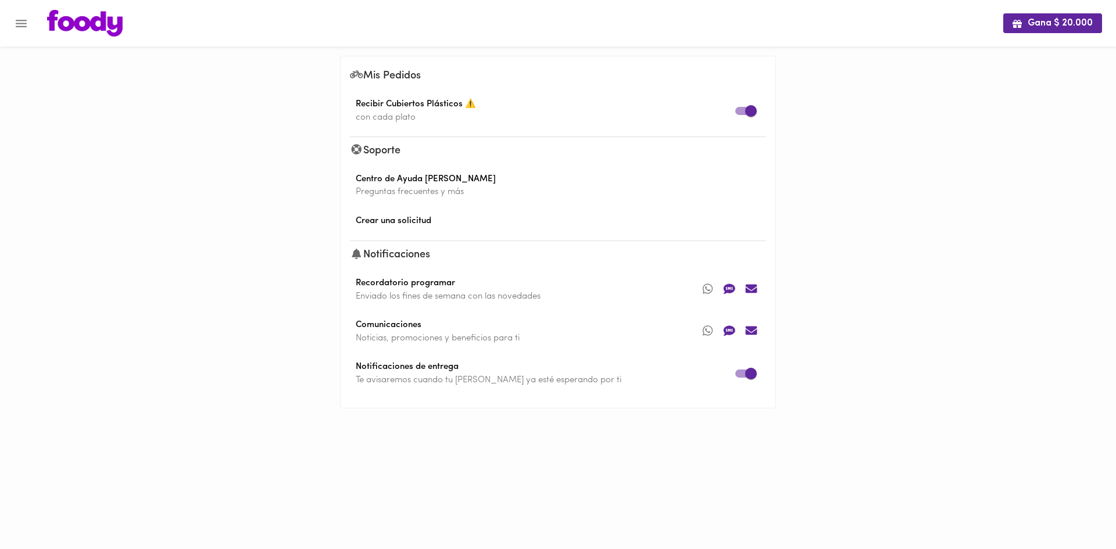
click at [732, 288] on icon at bounding box center [729, 289] width 22 height 17
click at [754, 289] on icon at bounding box center [751, 289] width 12 height 9
click at [754, 334] on icon at bounding box center [751, 331] width 12 height 9
click at [735, 328] on icon at bounding box center [729, 330] width 22 height 17
click at [738, 377] on input "checkbox" at bounding box center [751, 374] width 66 height 22
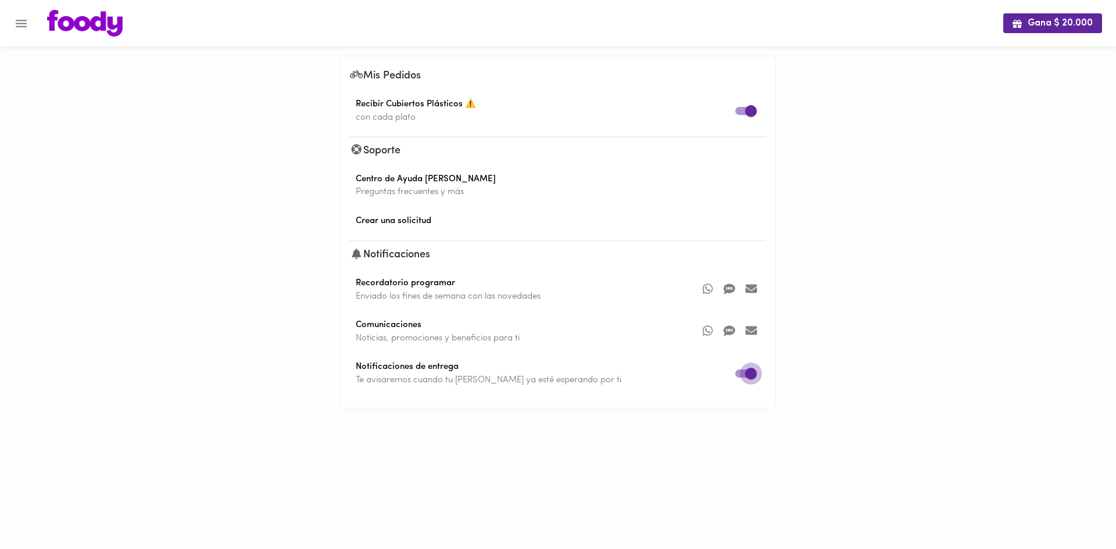
checkbox input "false"
click at [743, 115] on input "checkbox" at bounding box center [751, 111] width 66 height 22
click at [749, 113] on input "checkbox" at bounding box center [739, 111] width 66 height 22
checkbox input "true"
click at [395, 219] on span "Crear una solicitud" at bounding box center [558, 221] width 416 height 13
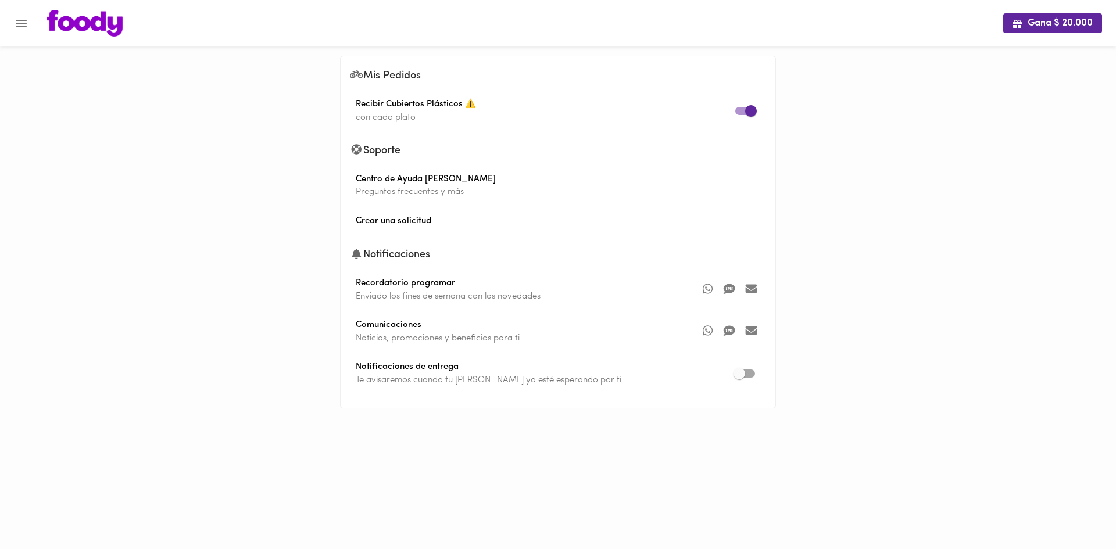
click at [28, 23] on icon "Menu" at bounding box center [21, 23] width 15 height 15
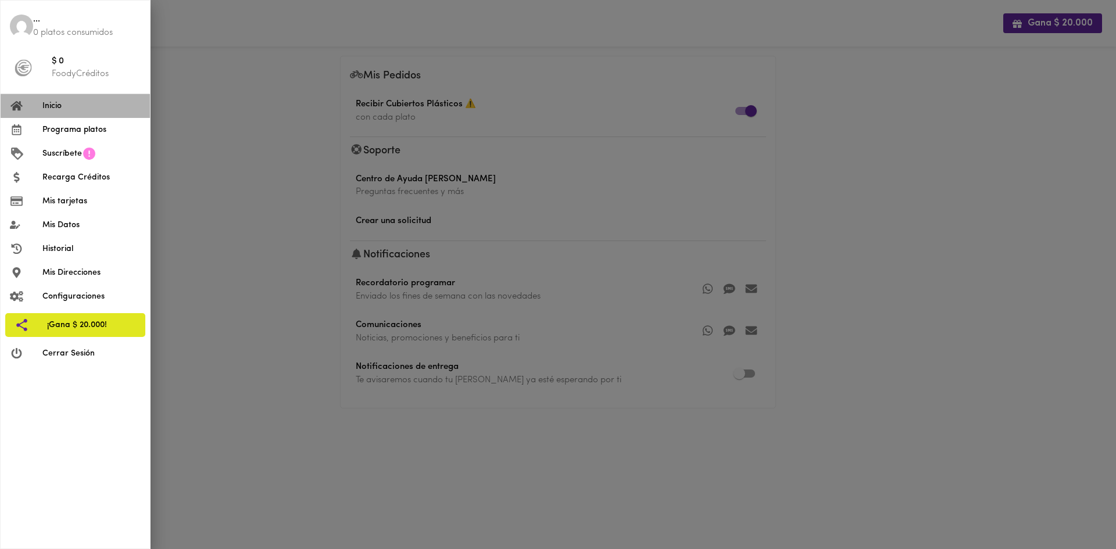
click at [67, 110] on span "Inicio" at bounding box center [91, 106] width 98 height 12
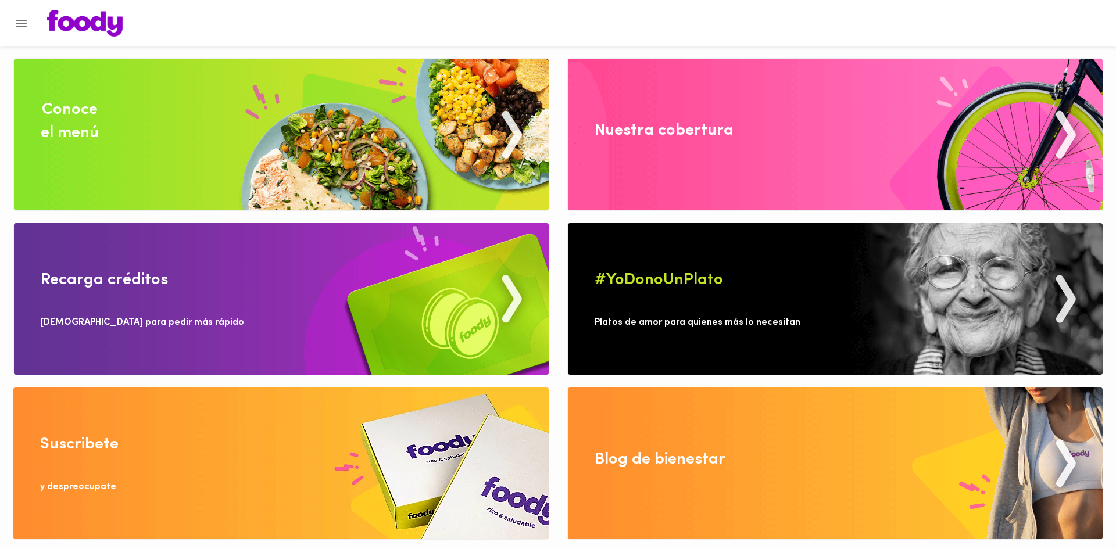
click at [15, 27] on icon "Menu" at bounding box center [21, 23] width 15 height 15
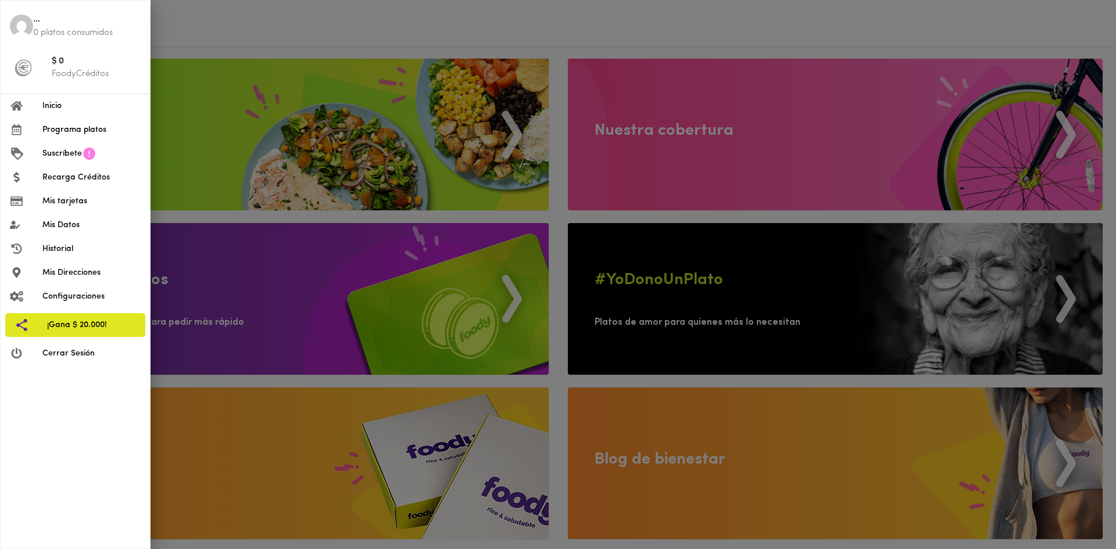
click at [74, 127] on span "Programa platos" at bounding box center [91, 130] width 98 height 12
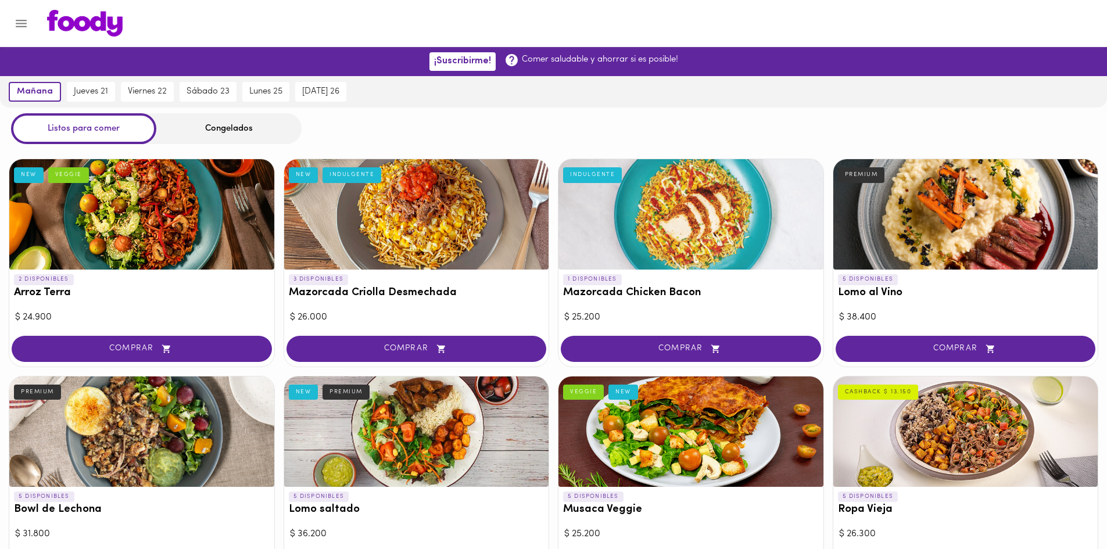
click at [16, 26] on icon "Menu" at bounding box center [21, 23] width 15 height 15
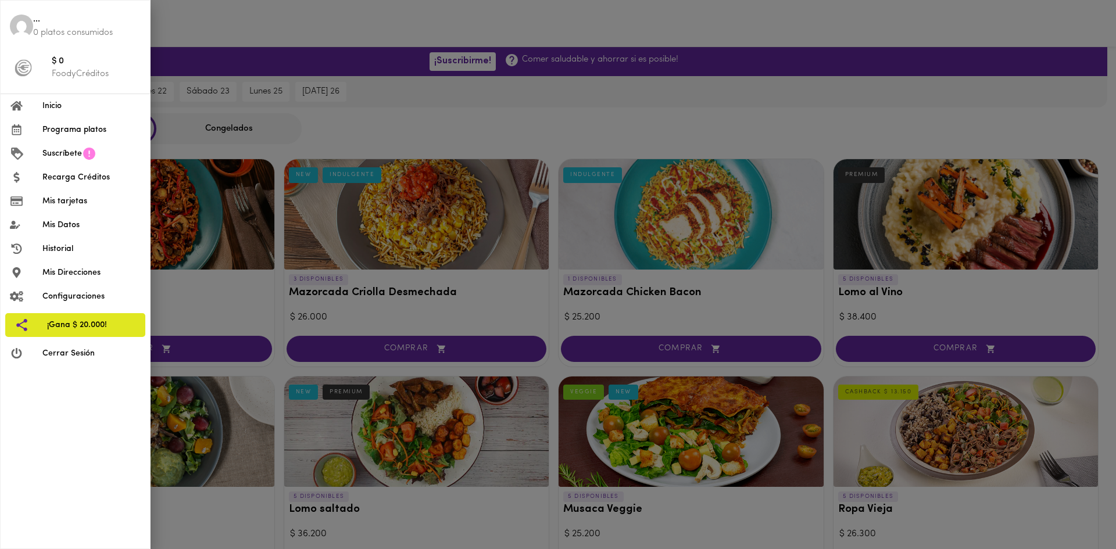
click at [59, 153] on span "Suscríbete" at bounding box center [62, 154] width 40 height 12
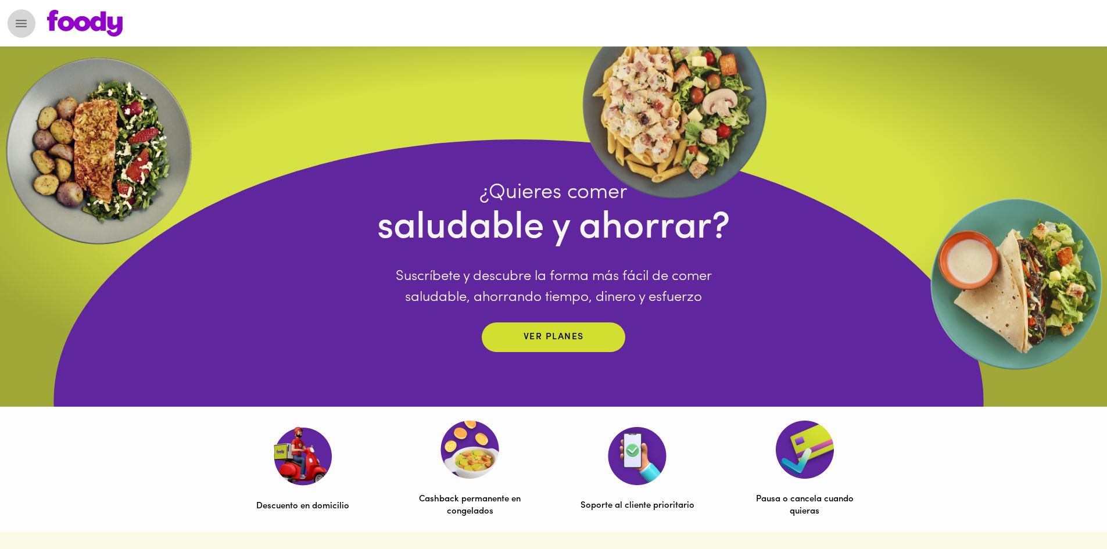
click at [19, 24] on icon "Menu" at bounding box center [21, 23] width 15 height 15
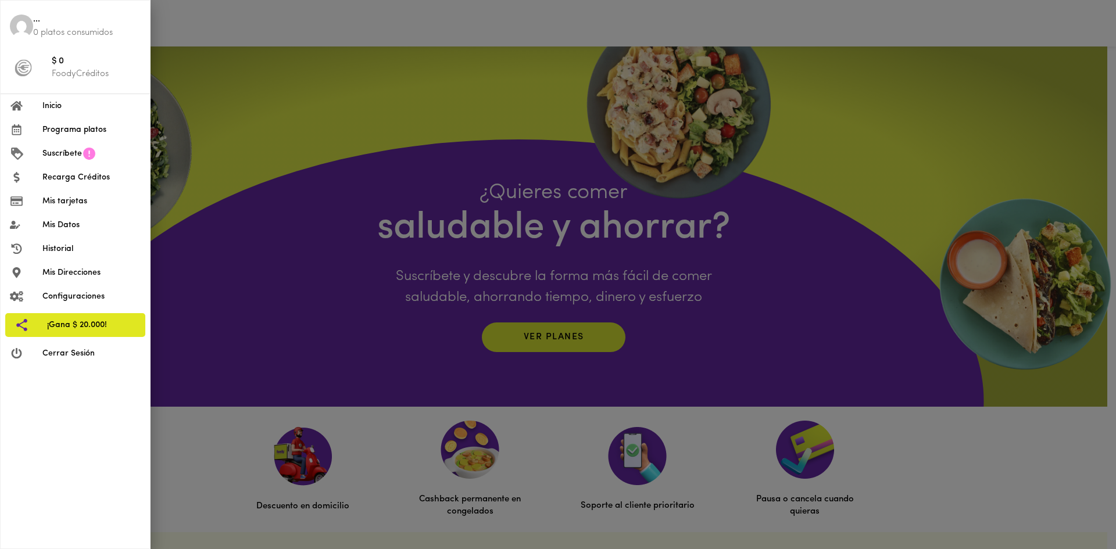
click at [73, 182] on span "Recarga Créditos" at bounding box center [91, 177] width 98 height 12
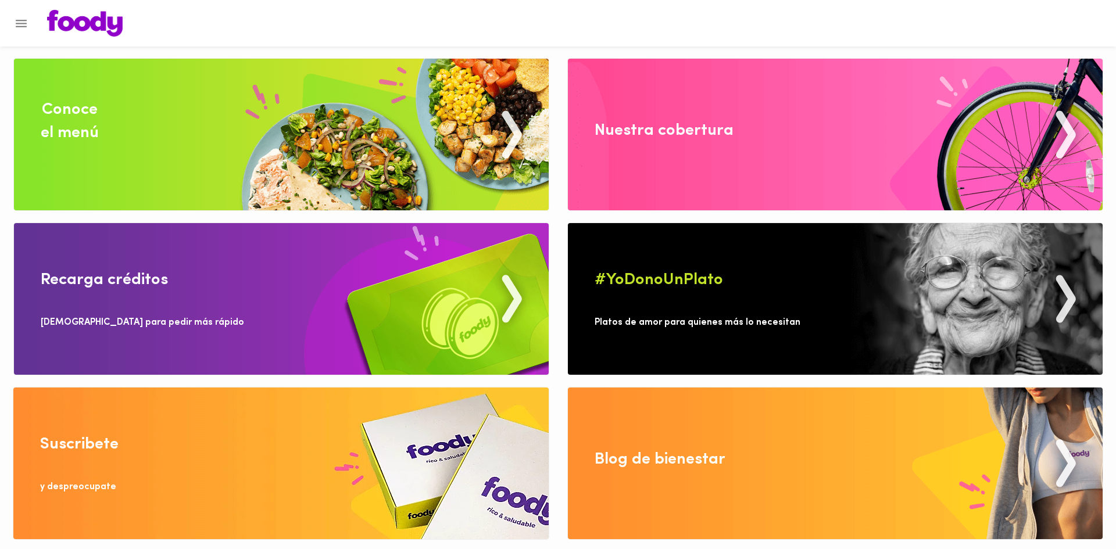
click at [24, 23] on icon "Menu" at bounding box center [21, 24] width 11 height 8
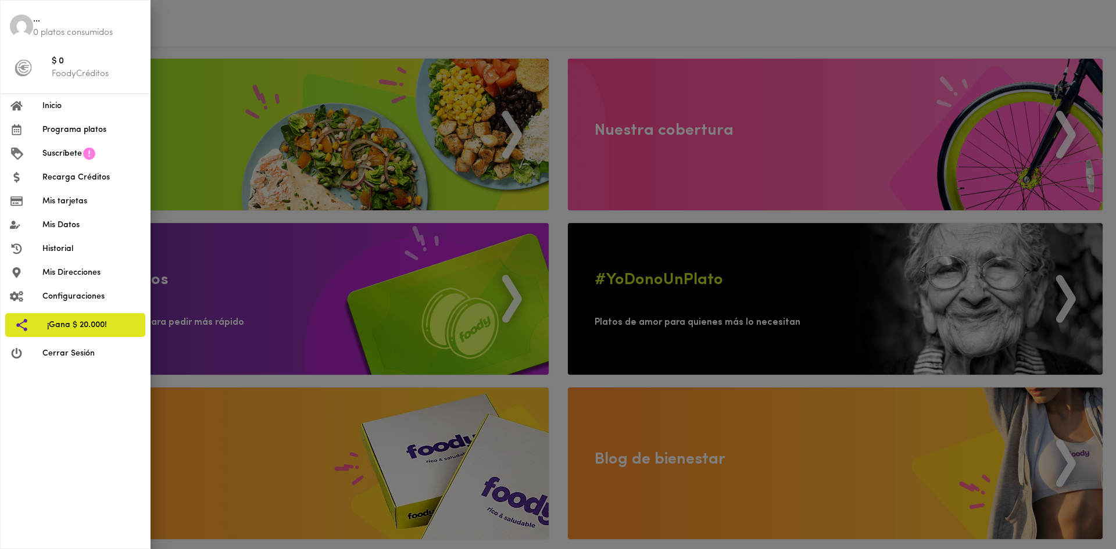
click at [73, 198] on span "Mis tarjetas" at bounding box center [91, 201] width 98 height 12
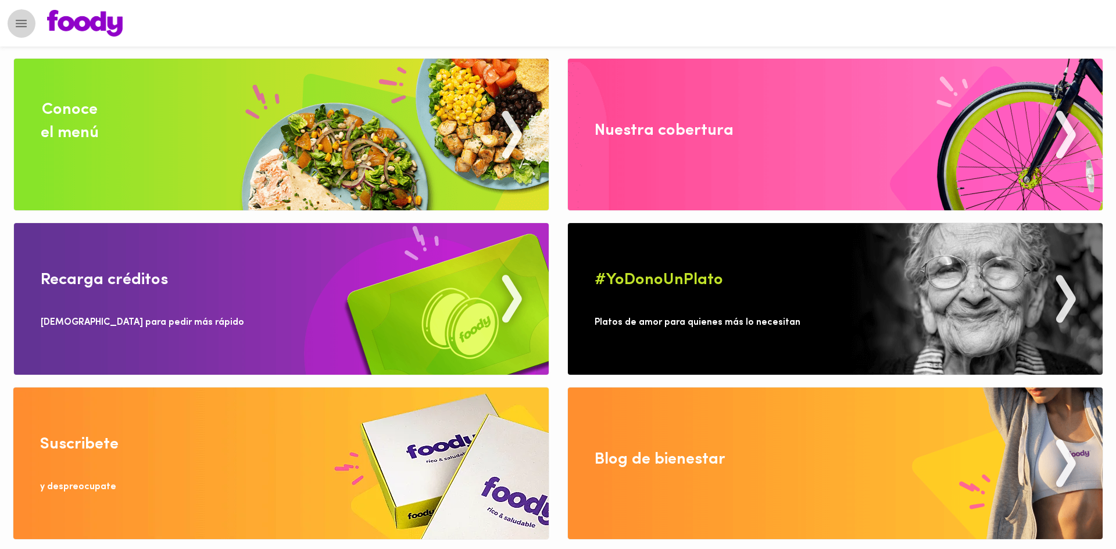
click at [22, 23] on icon "Menu" at bounding box center [21, 24] width 11 height 8
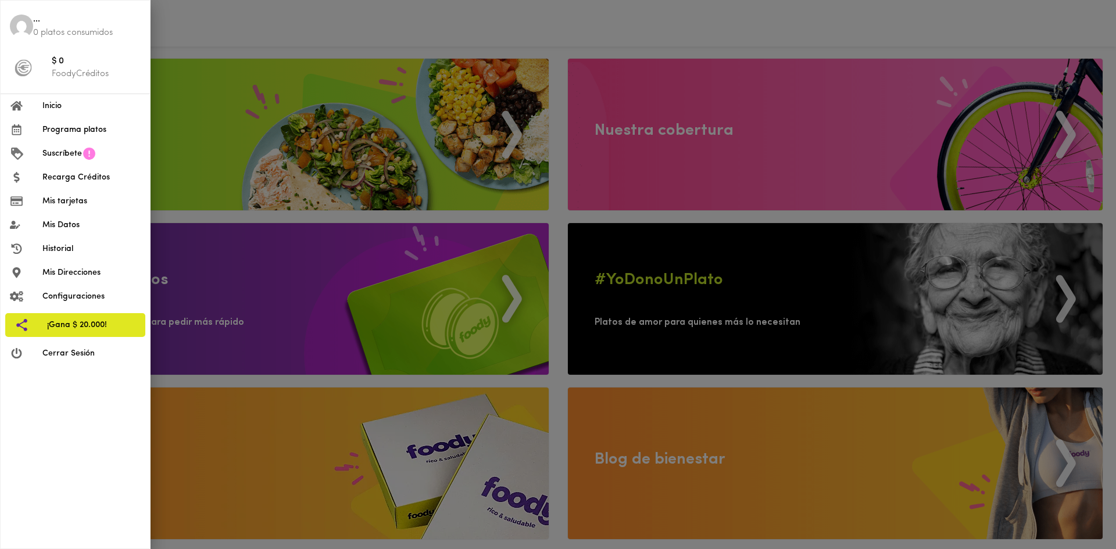
click at [65, 230] on span "Mis Datos" at bounding box center [91, 225] width 98 height 12
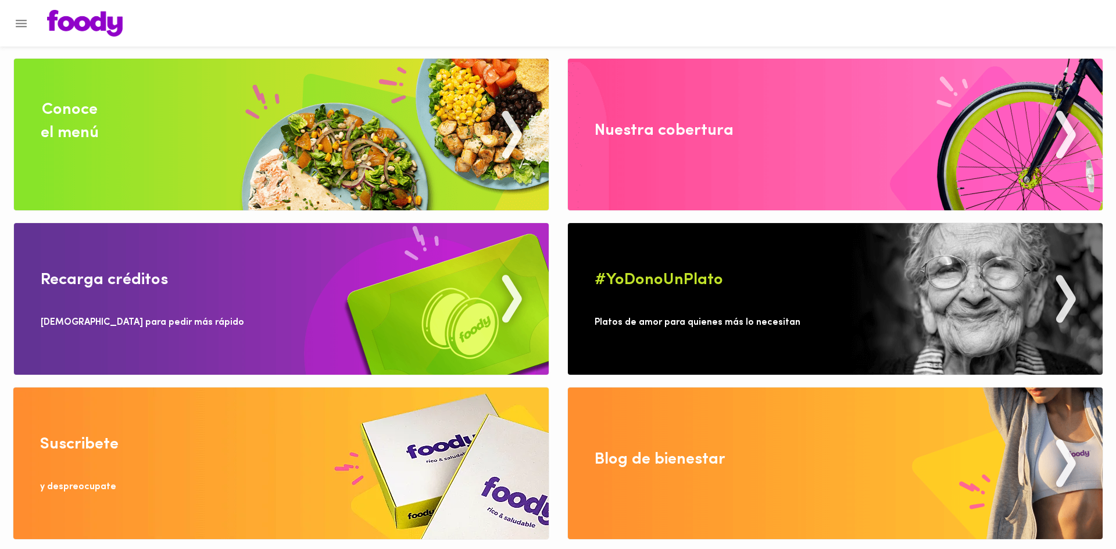
click at [23, 17] on icon "Menu" at bounding box center [21, 23] width 15 height 15
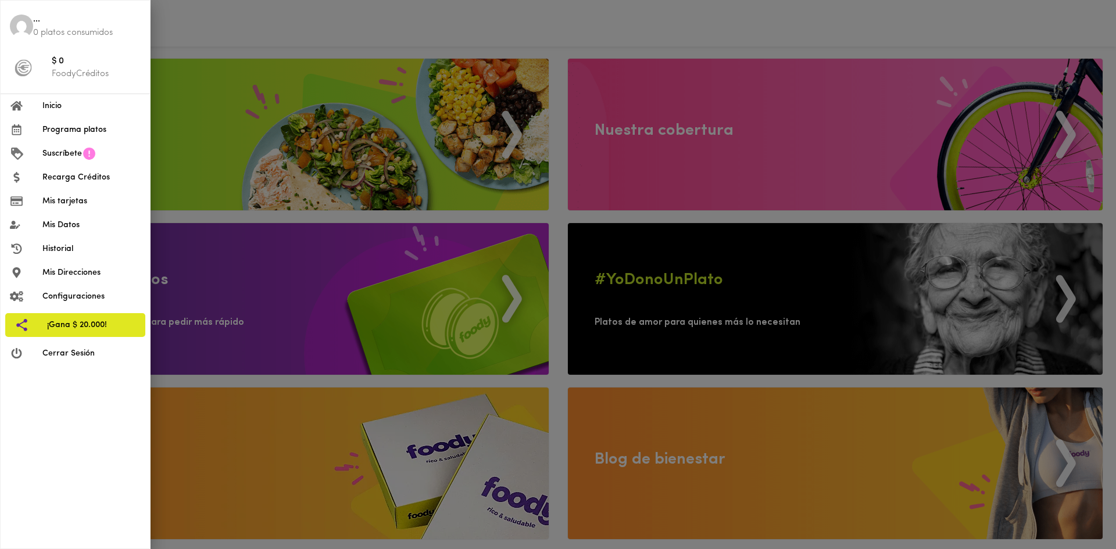
click at [83, 251] on span "Historial" at bounding box center [91, 249] width 98 height 12
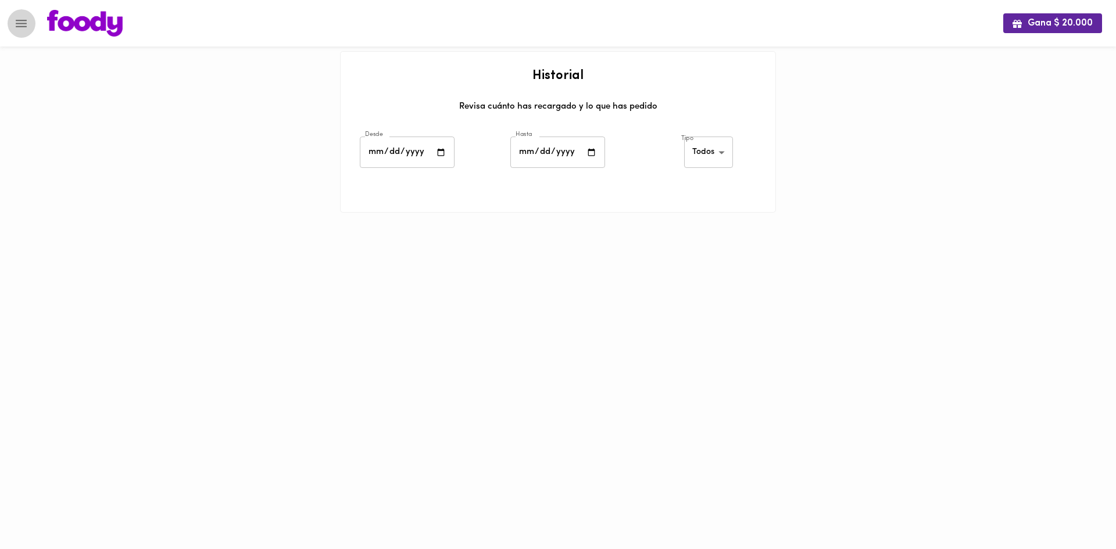
click at [22, 22] on icon "Menu" at bounding box center [21, 23] width 15 height 15
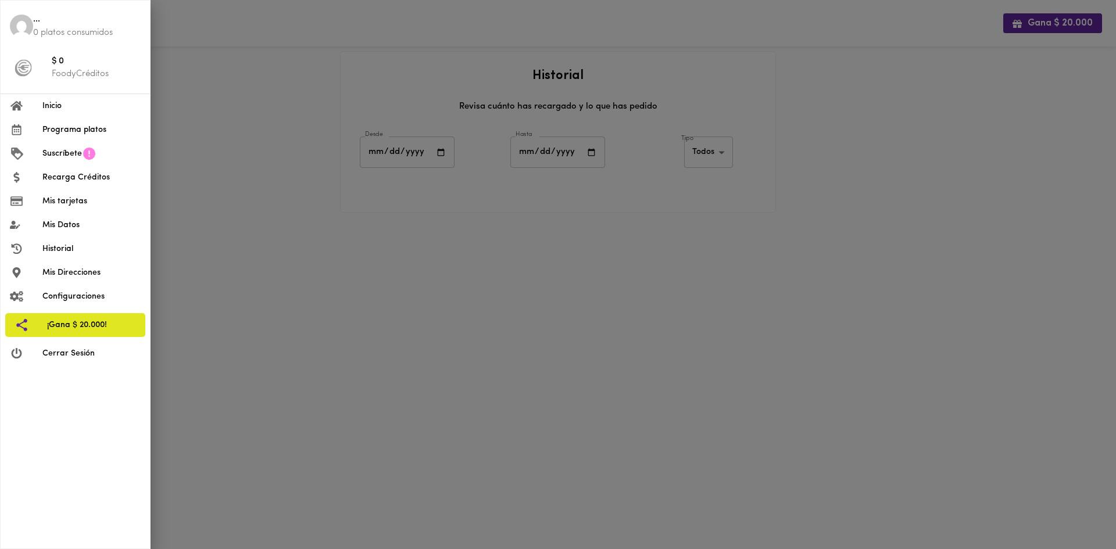
click at [88, 279] on li "Mis Direcciones" at bounding box center [75, 273] width 149 height 24
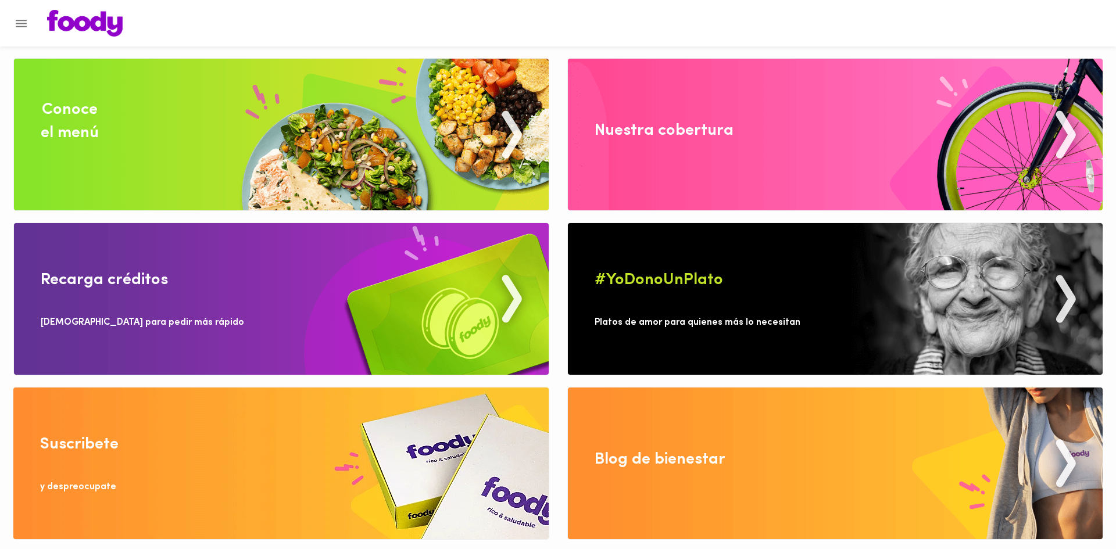
click at [30, 23] on button "Menu" at bounding box center [21, 23] width 28 height 28
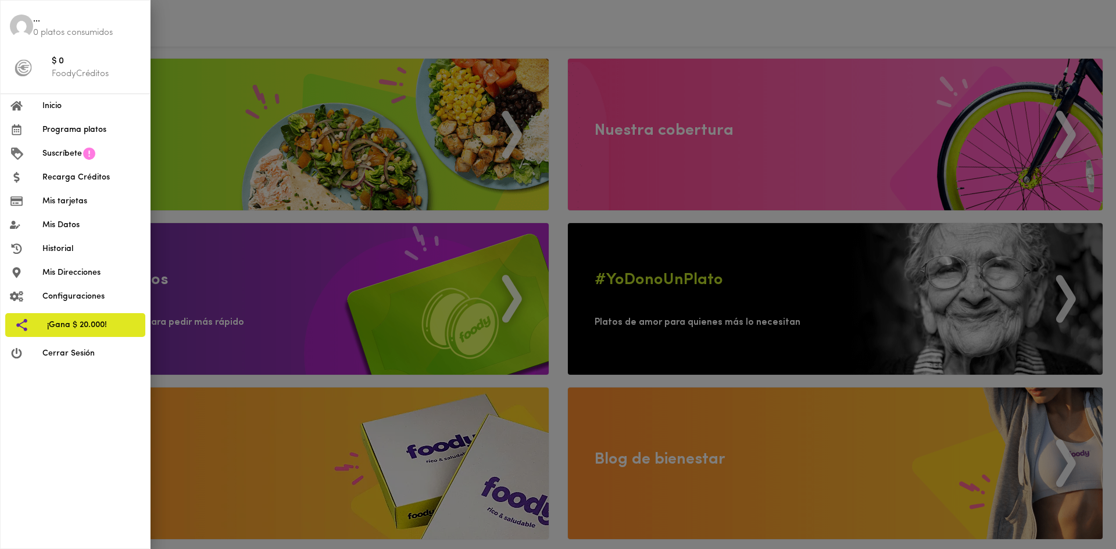
click at [75, 302] on span "Configuraciones" at bounding box center [91, 297] width 98 height 12
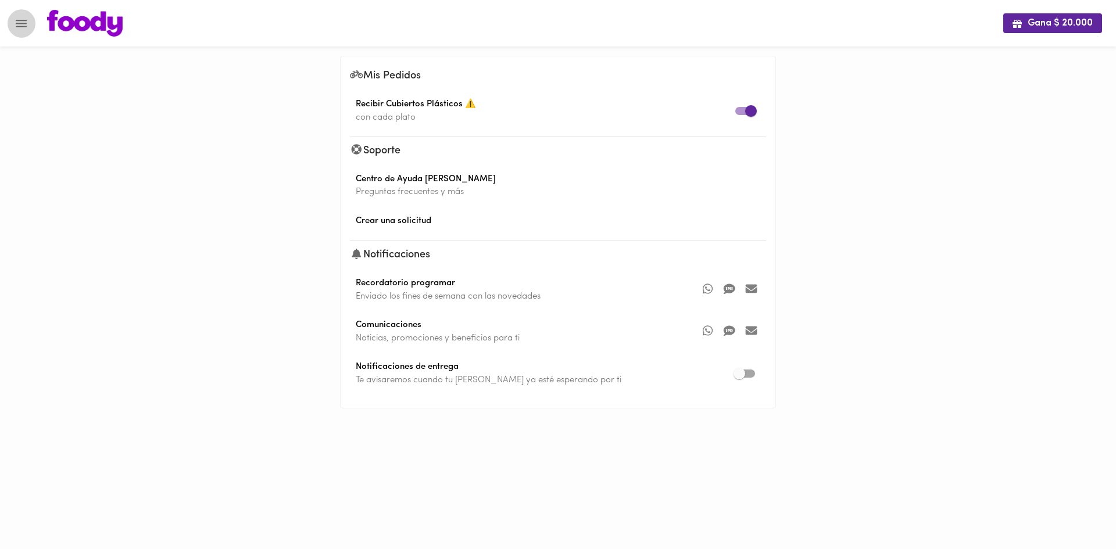
click at [22, 23] on icon "Menu" at bounding box center [21, 24] width 11 height 8
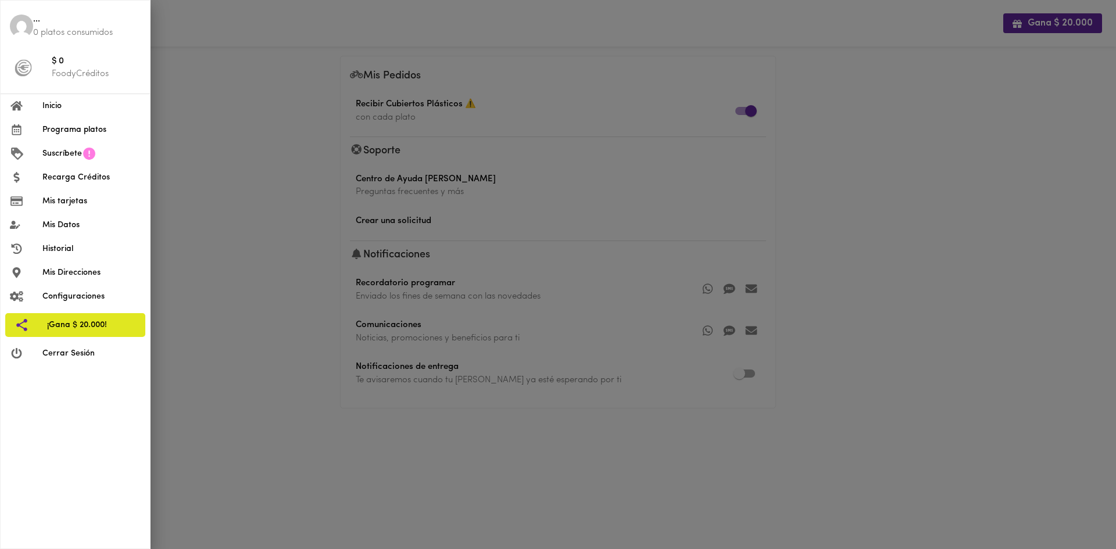
click at [214, 291] on div at bounding box center [558, 274] width 1116 height 549
